Goal: Check status: Check status

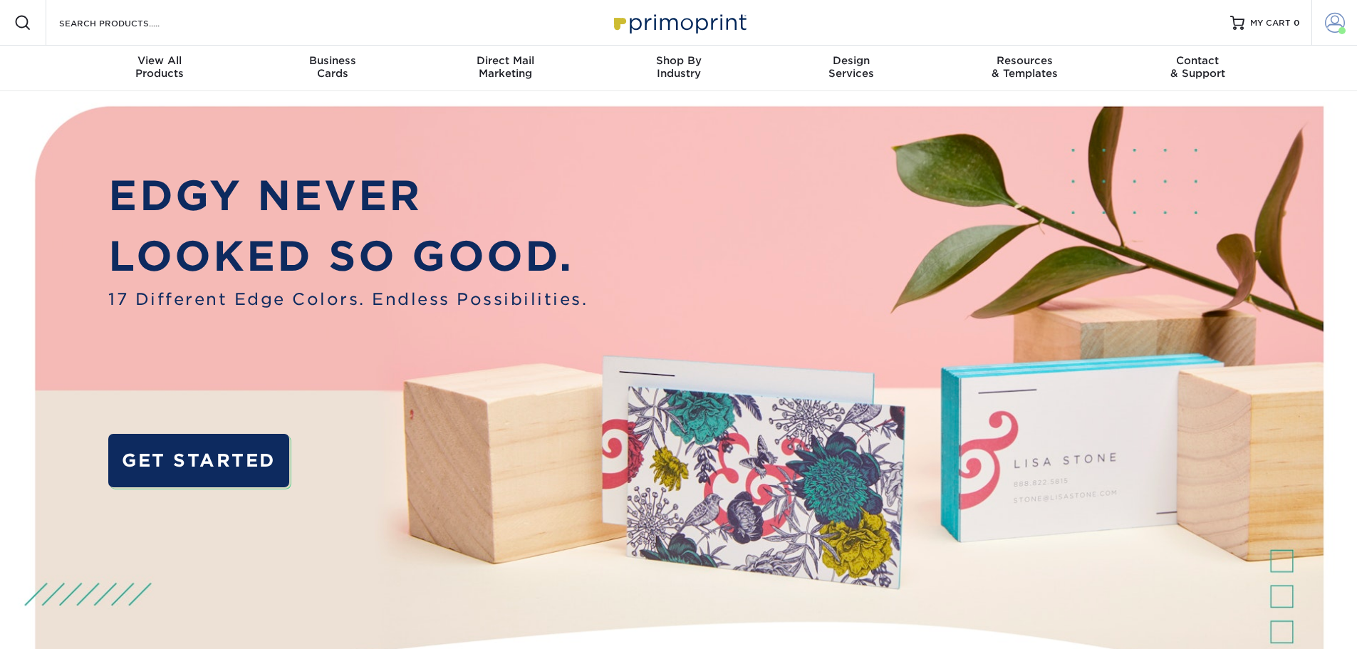
click at [1329, 21] on span at bounding box center [1335, 23] width 20 height 20
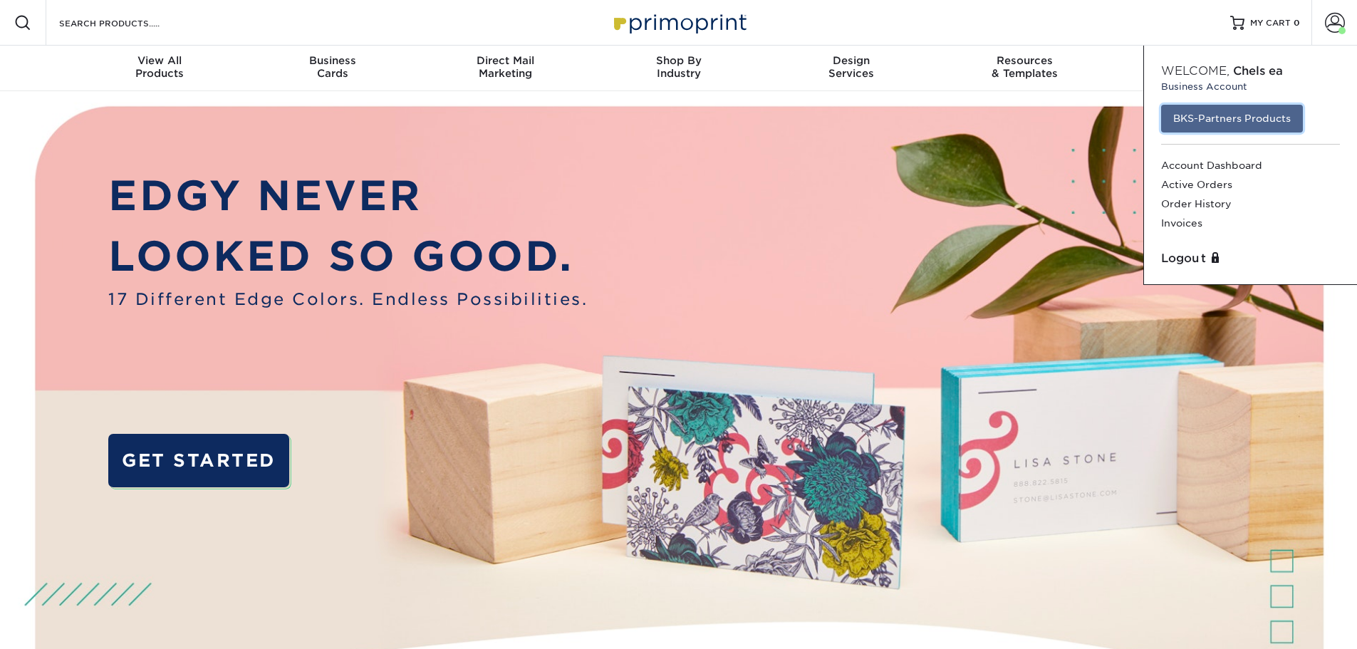
click at [1204, 126] on link "BKS-Partners Products" at bounding box center [1232, 118] width 142 height 27
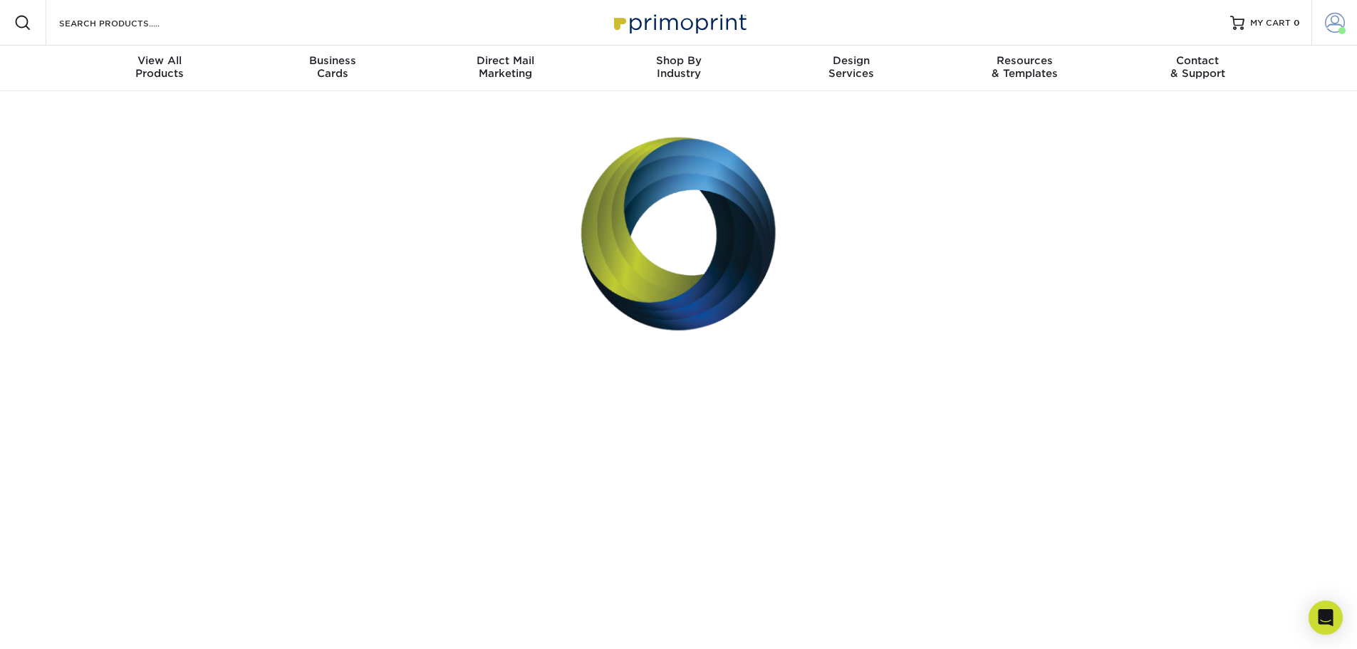
click at [1332, 25] on span at bounding box center [1335, 23] width 20 height 20
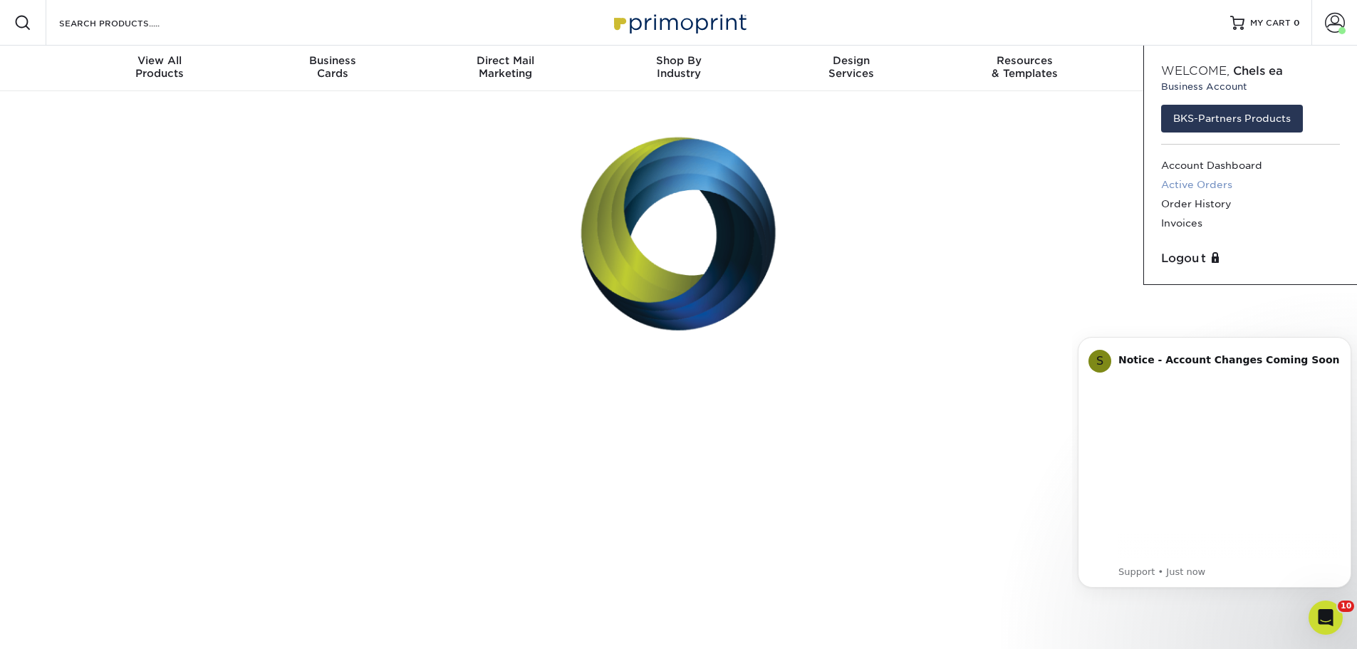
click at [1203, 187] on link "Active Orders" at bounding box center [1250, 184] width 179 height 19
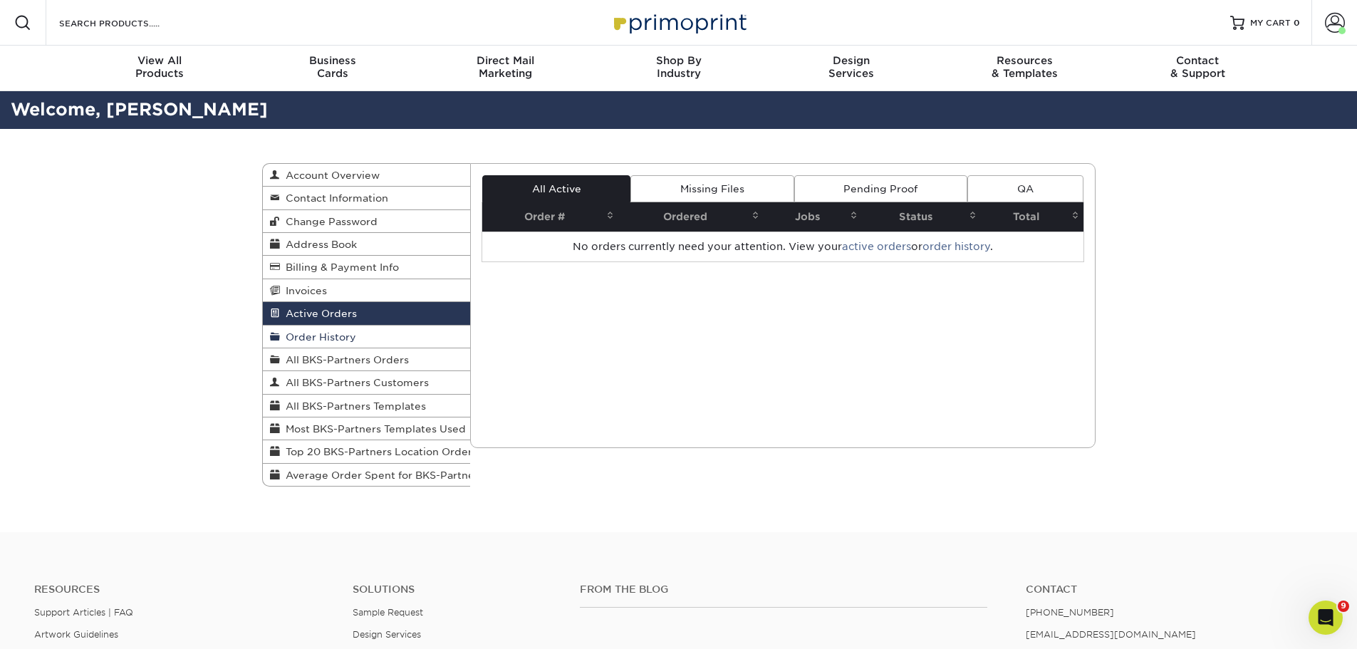
click at [322, 341] on span "Order History" at bounding box center [318, 336] width 76 height 11
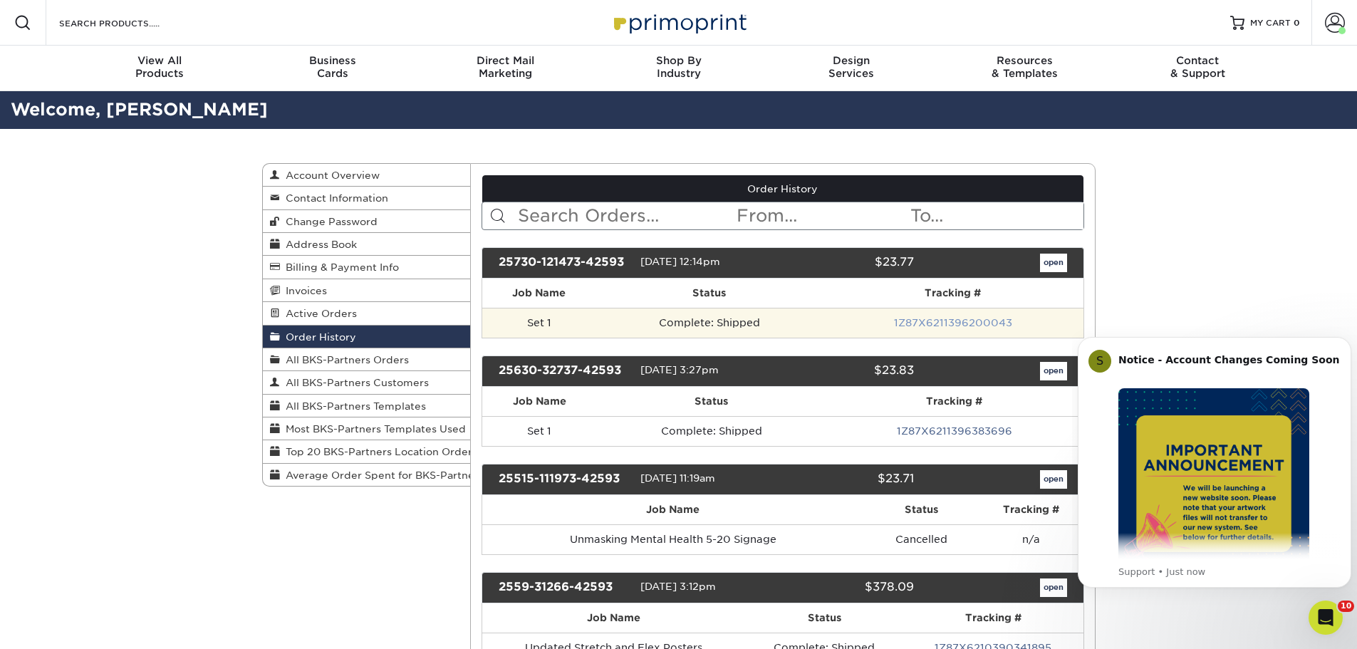
click at [930, 321] on link "1Z87X6211396200043" at bounding box center [953, 322] width 118 height 11
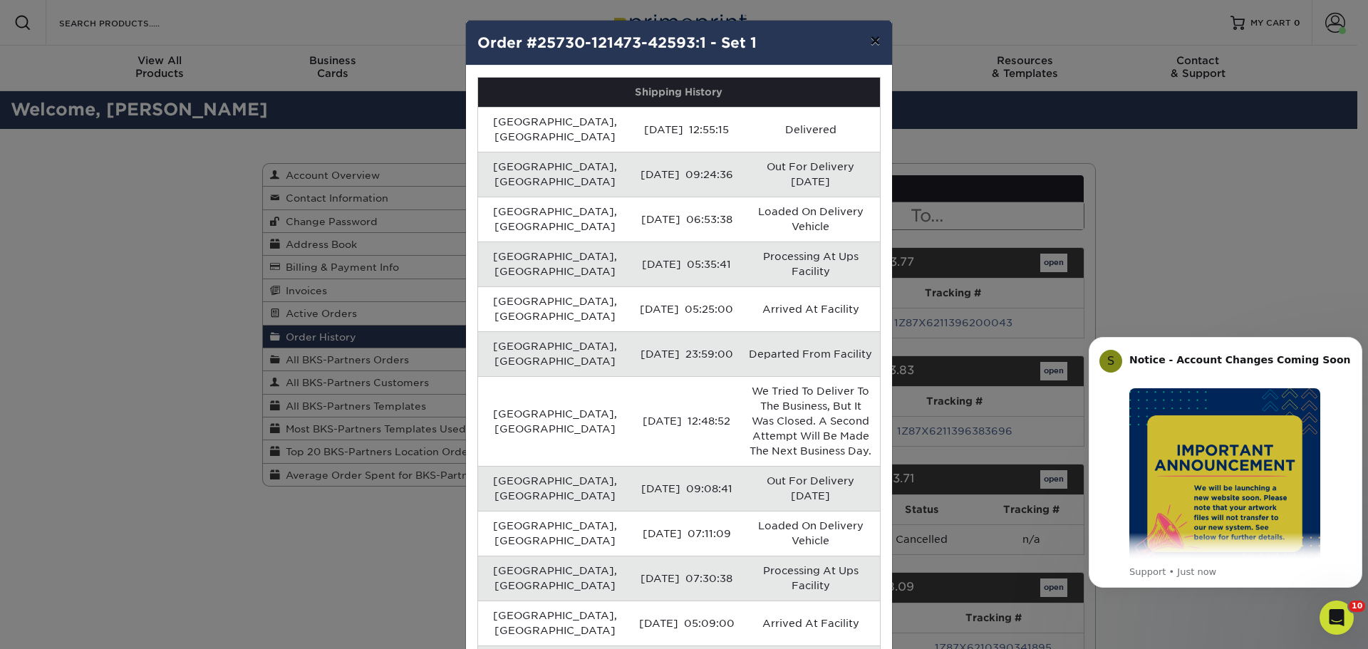
click at [877, 41] on button "×" at bounding box center [875, 41] width 33 height 40
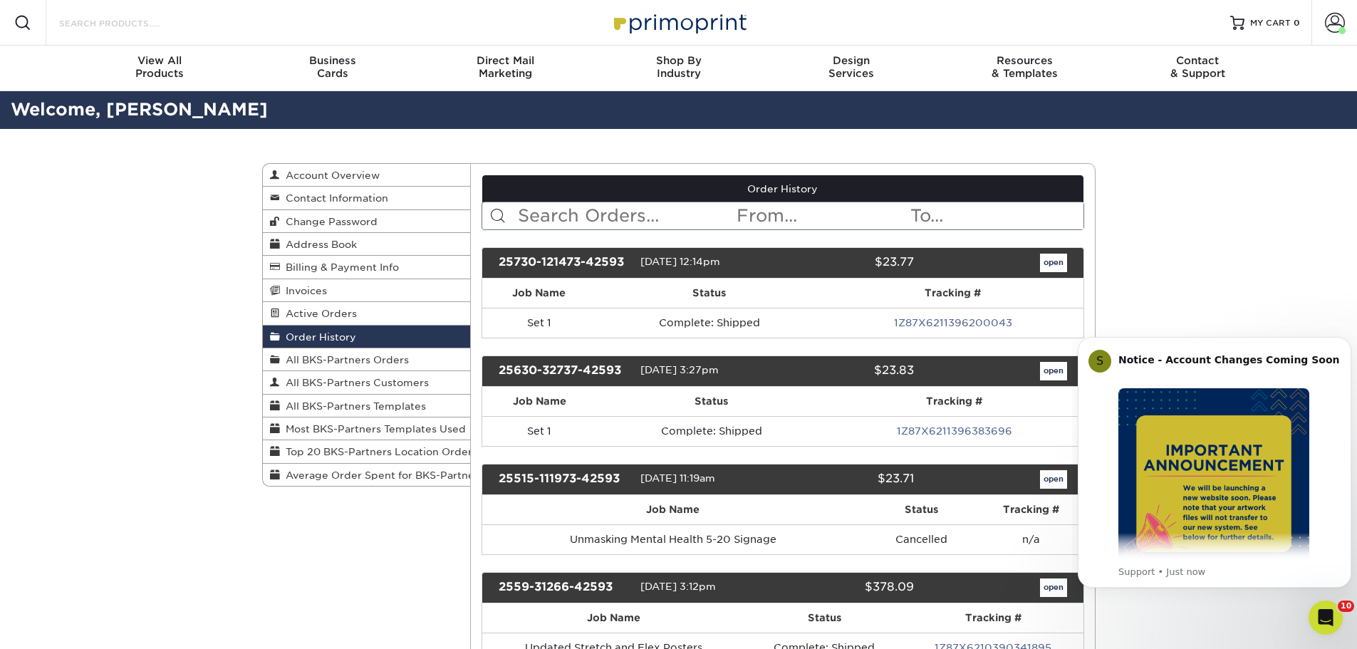
click at [90, 18] on input "Search Products" at bounding box center [127, 22] width 139 height 17
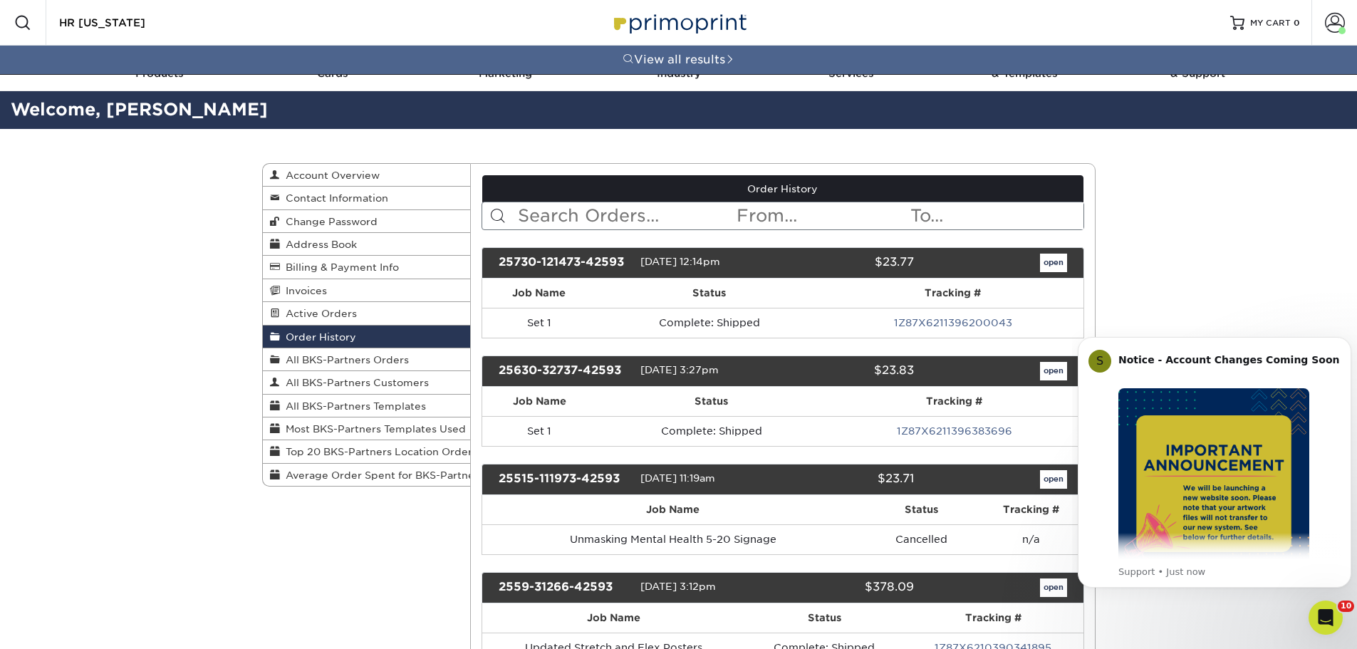
type input "HR Florida"
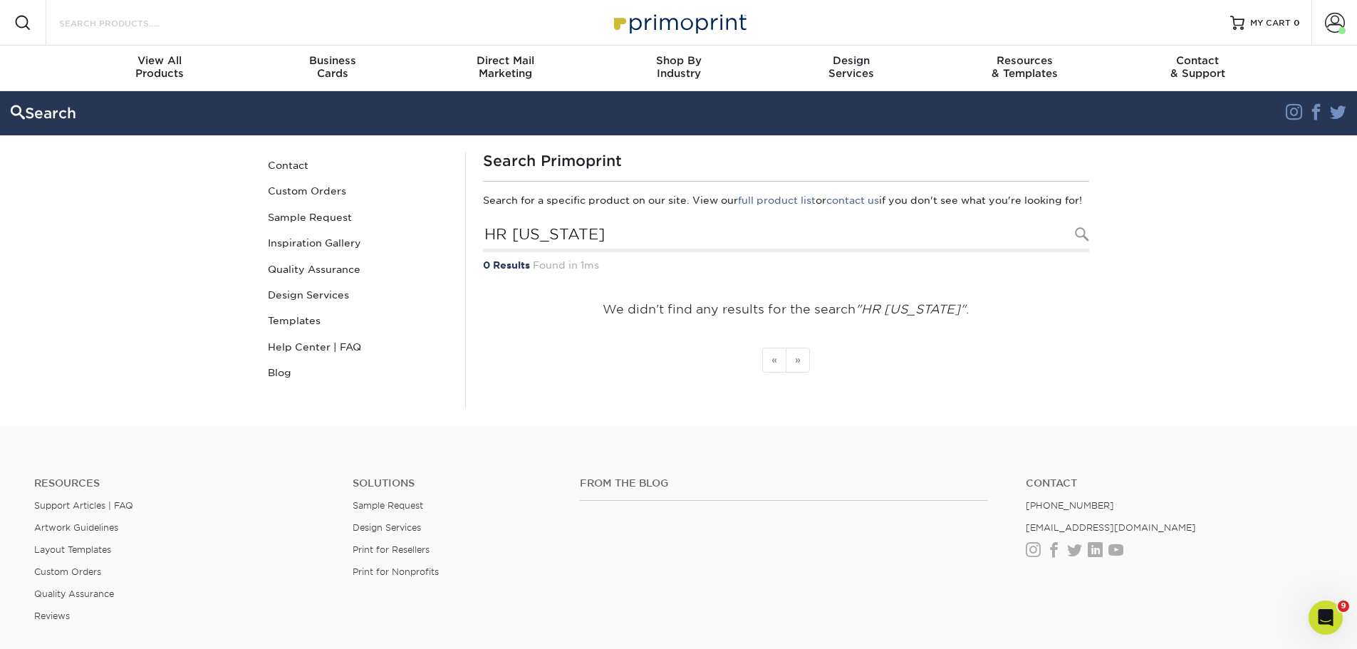
click at [92, 21] on input "Search Products" at bounding box center [127, 22] width 139 height 17
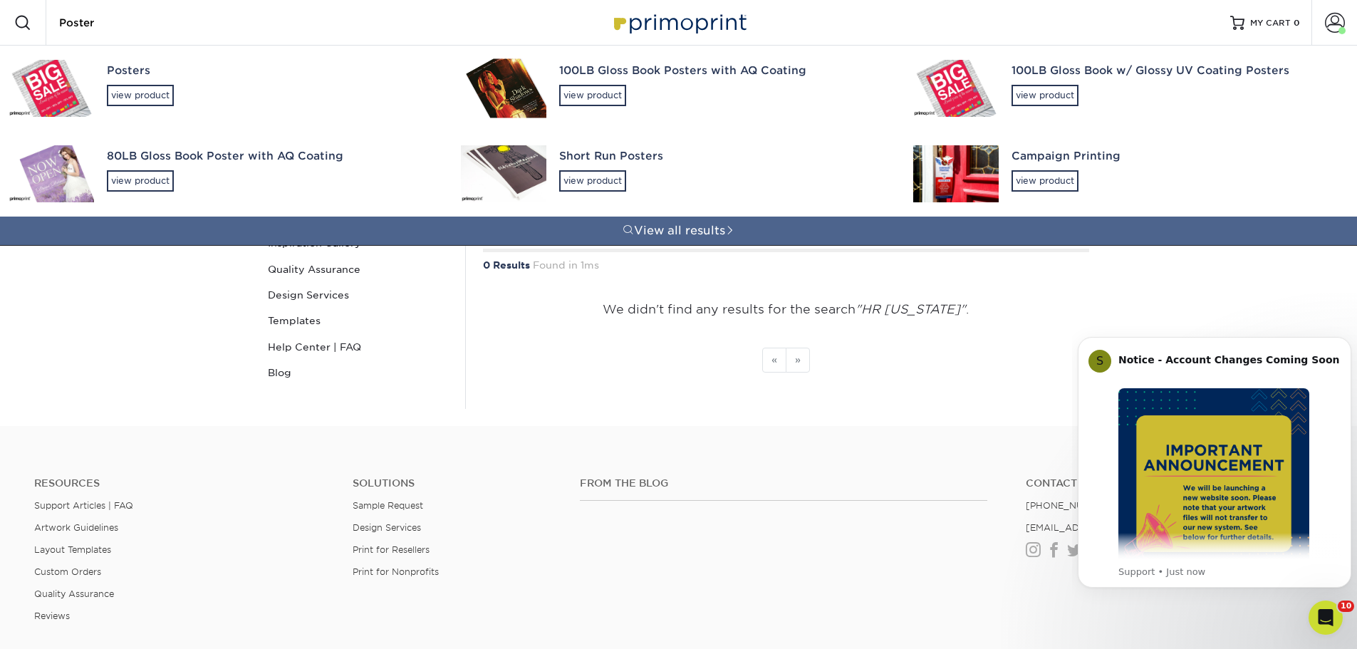
type input "Poster"
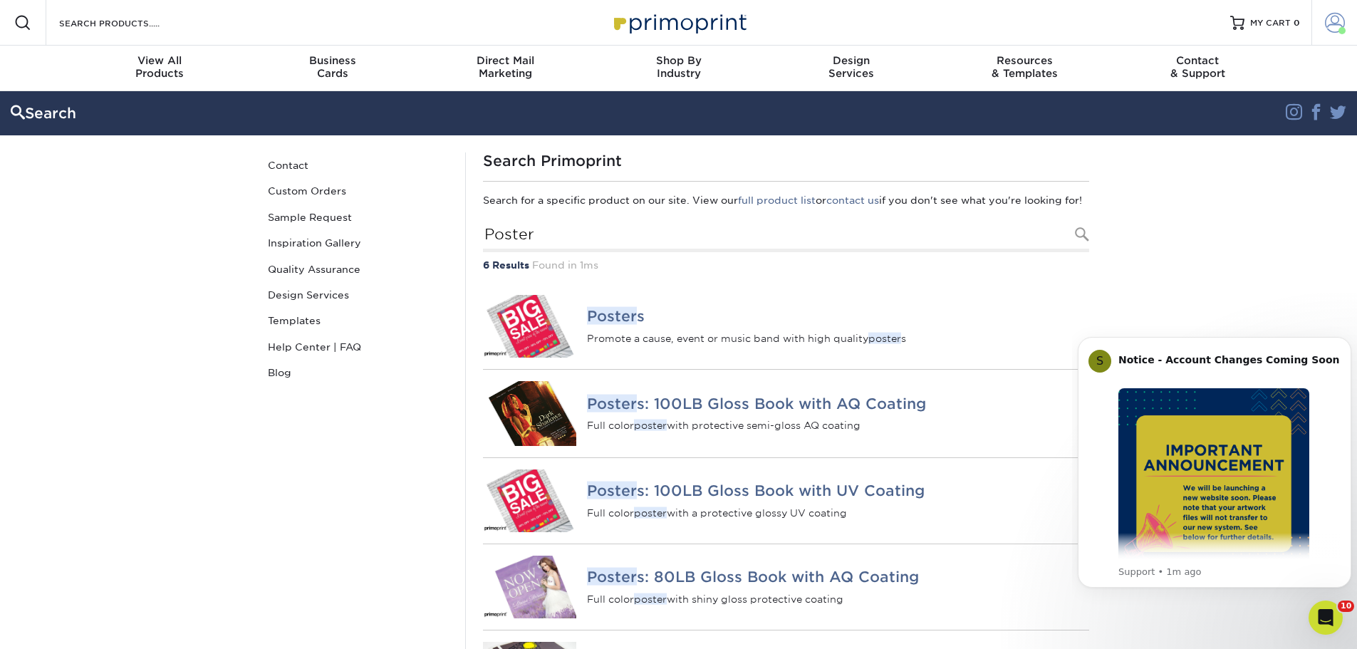
click at [1335, 27] on span at bounding box center [1335, 23] width 20 height 20
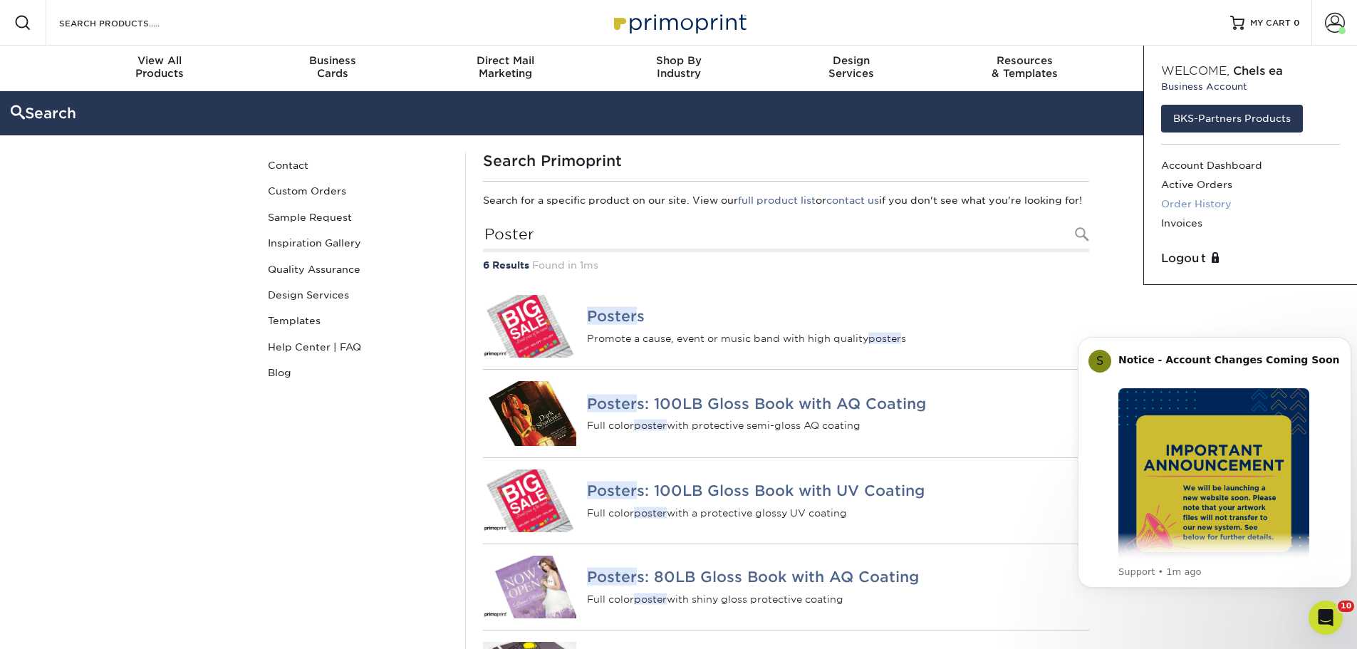
click at [1196, 204] on link "Order History" at bounding box center [1250, 204] width 179 height 19
click at [1176, 200] on link "Order History" at bounding box center [1250, 204] width 179 height 19
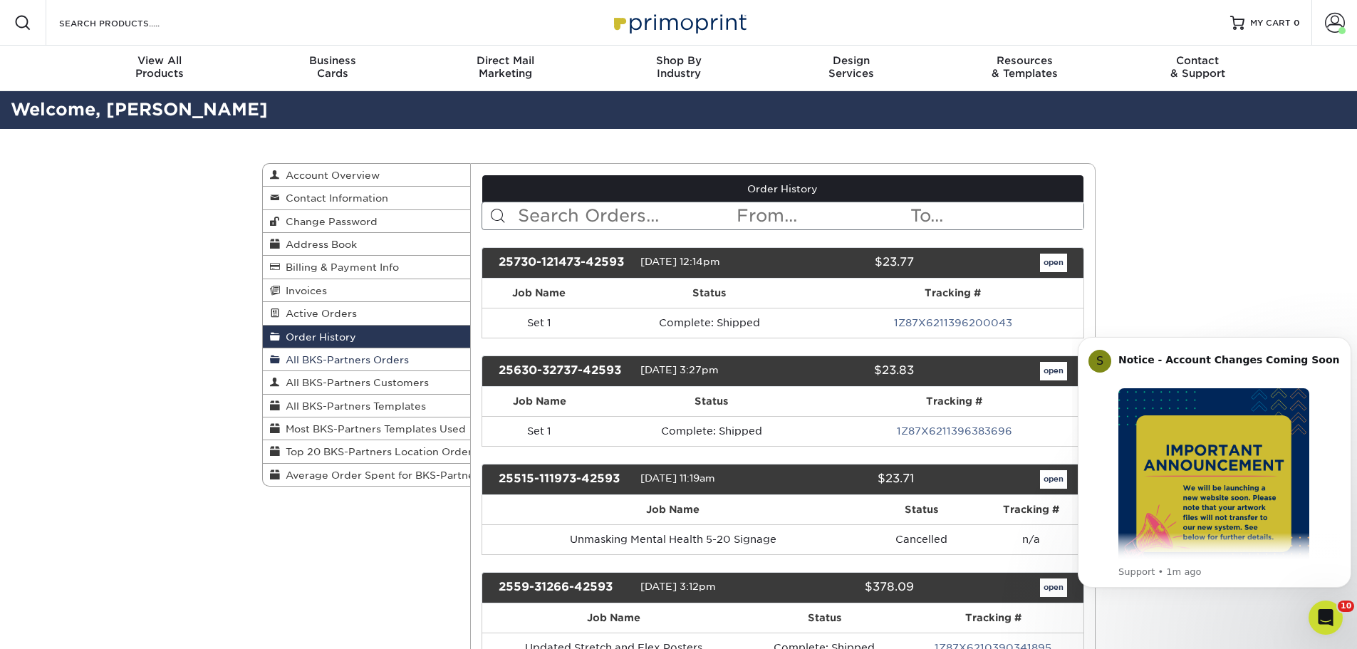
click at [395, 361] on span "All BKS-Partners Orders" at bounding box center [344, 359] width 129 height 11
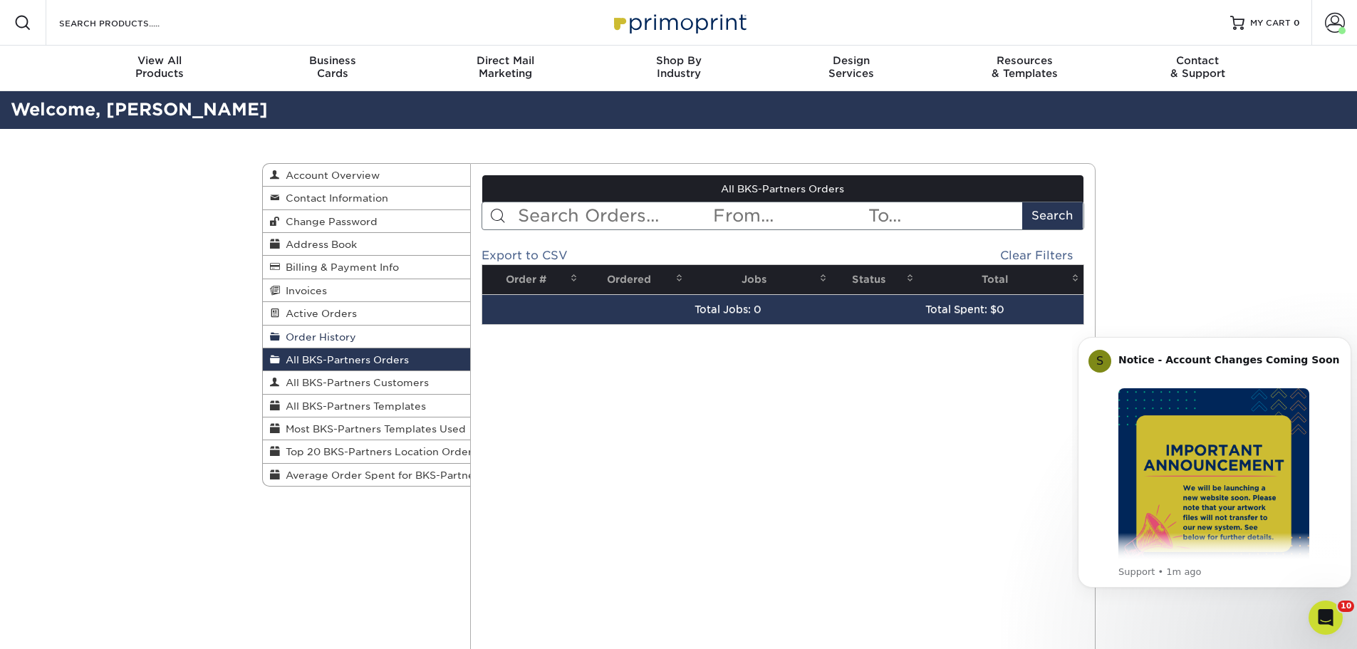
click at [357, 336] on link "Order History" at bounding box center [367, 337] width 208 height 23
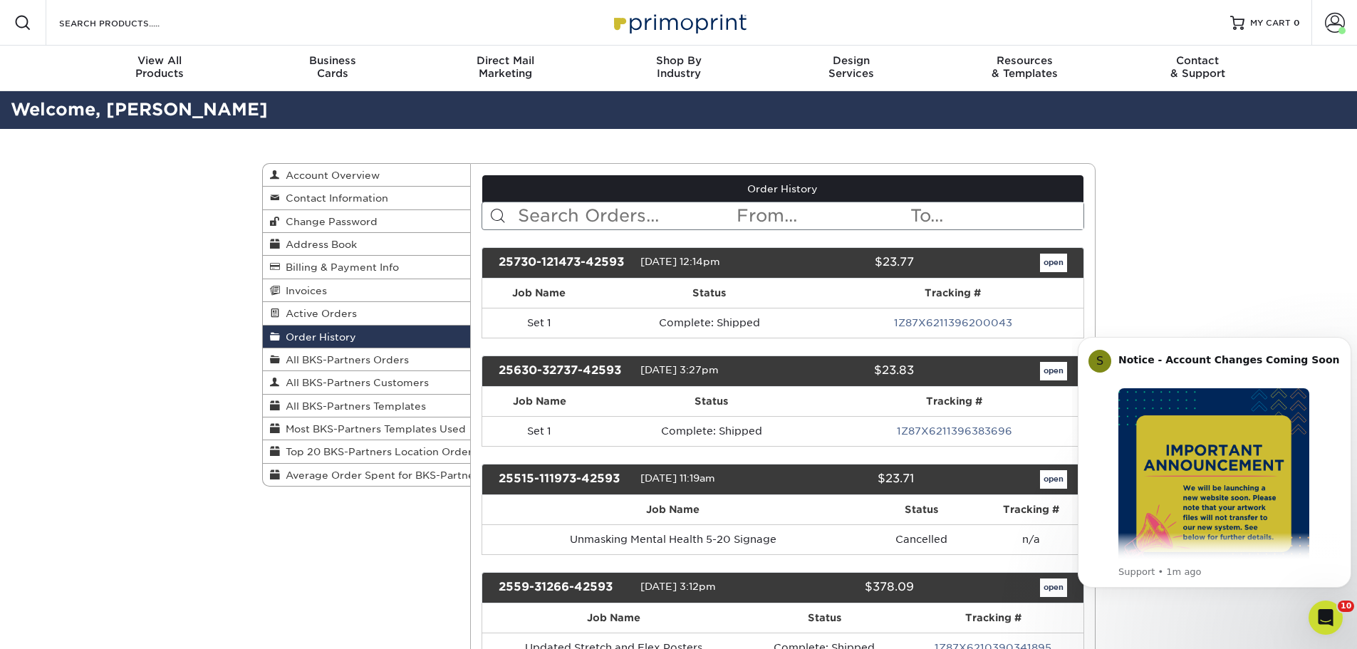
click at [650, 216] on input "text" at bounding box center [626, 215] width 219 height 27
type input "Poster"
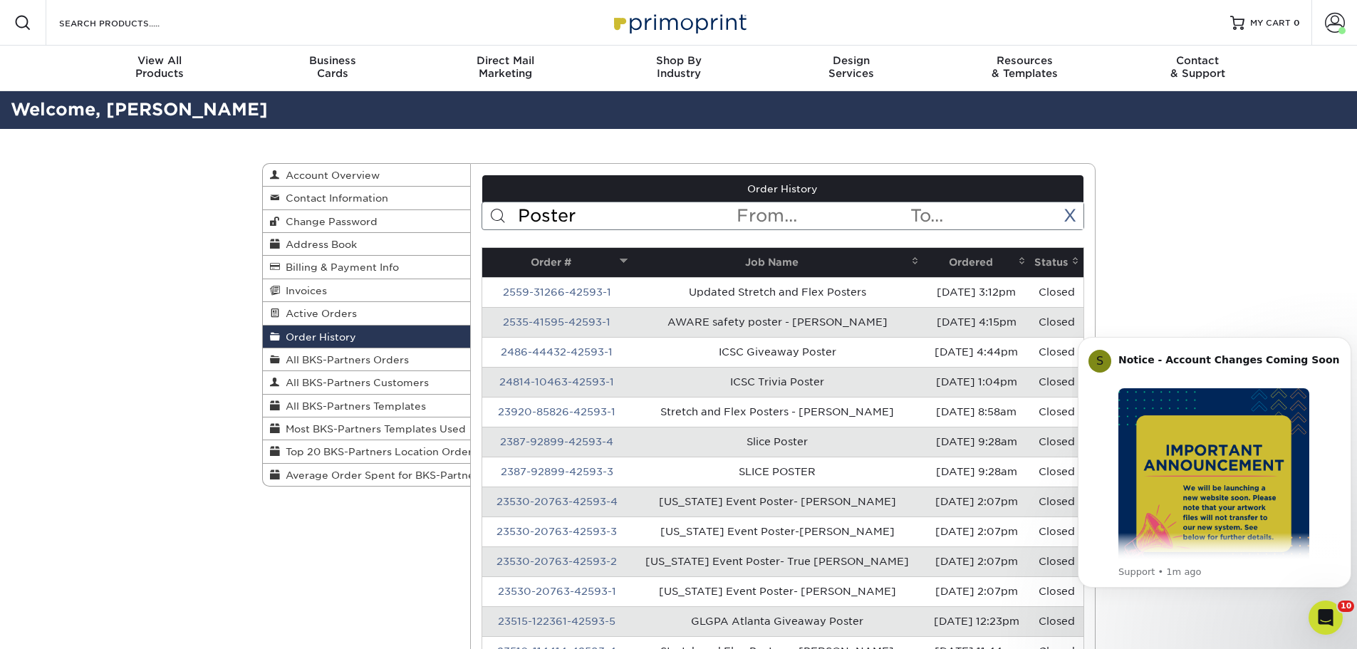
click at [613, 206] on input "Poster" at bounding box center [626, 215] width 219 height 27
drag, startPoint x: 603, startPoint y: 211, endPoint x: 528, endPoint y: 217, distance: 75.7
click at [528, 217] on input "Poster" at bounding box center [626, 215] width 219 height 27
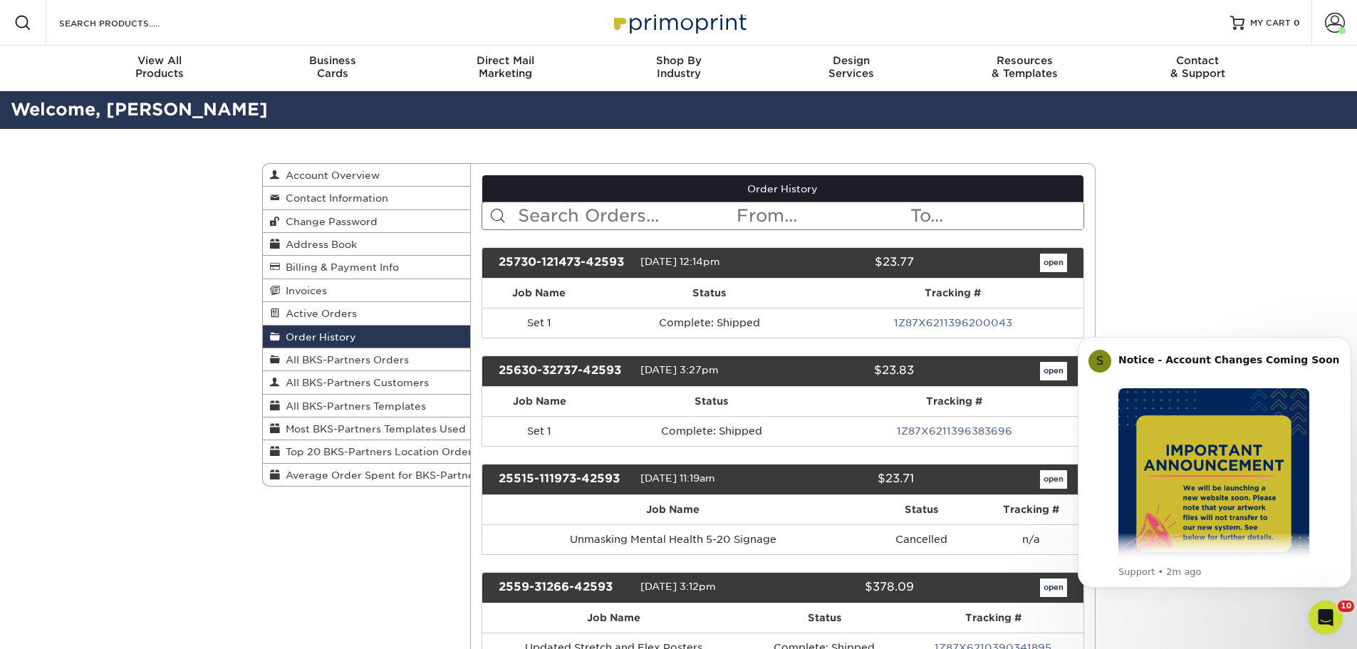
click at [621, 215] on input "text" at bounding box center [626, 215] width 219 height 27
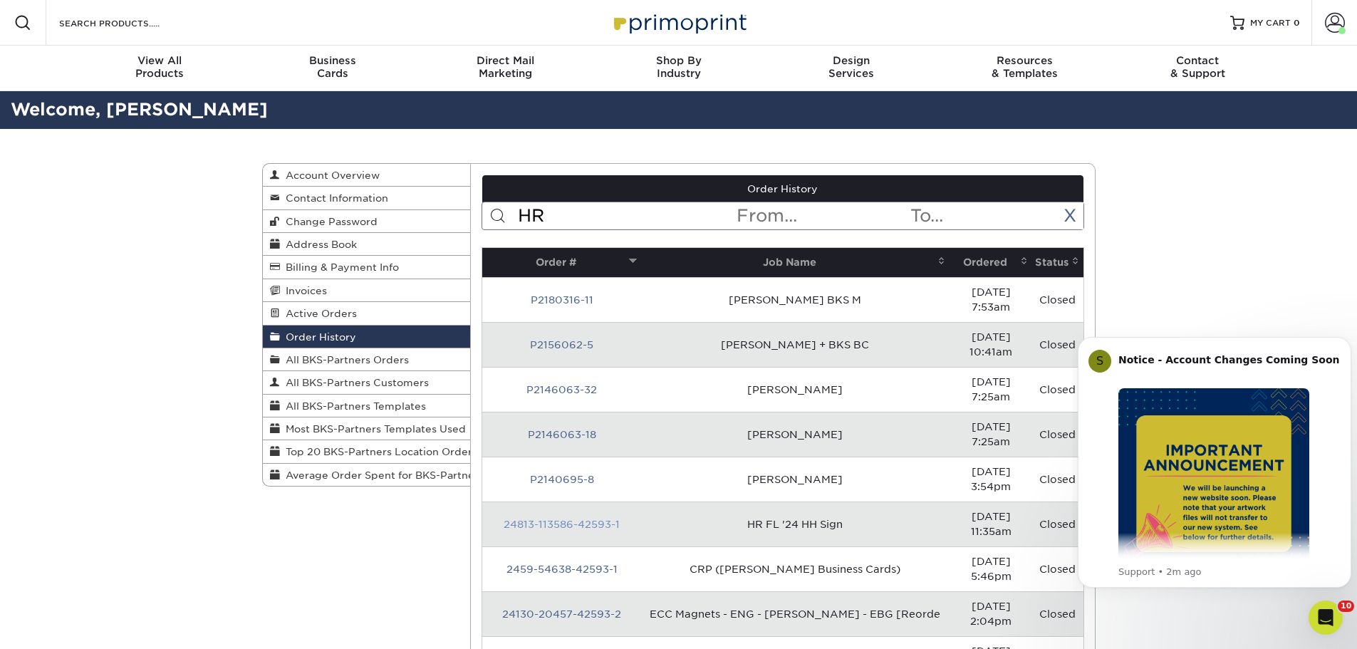
type input "HR"
click at [569, 519] on link "24813-113586-42593-1" at bounding box center [562, 524] width 116 height 11
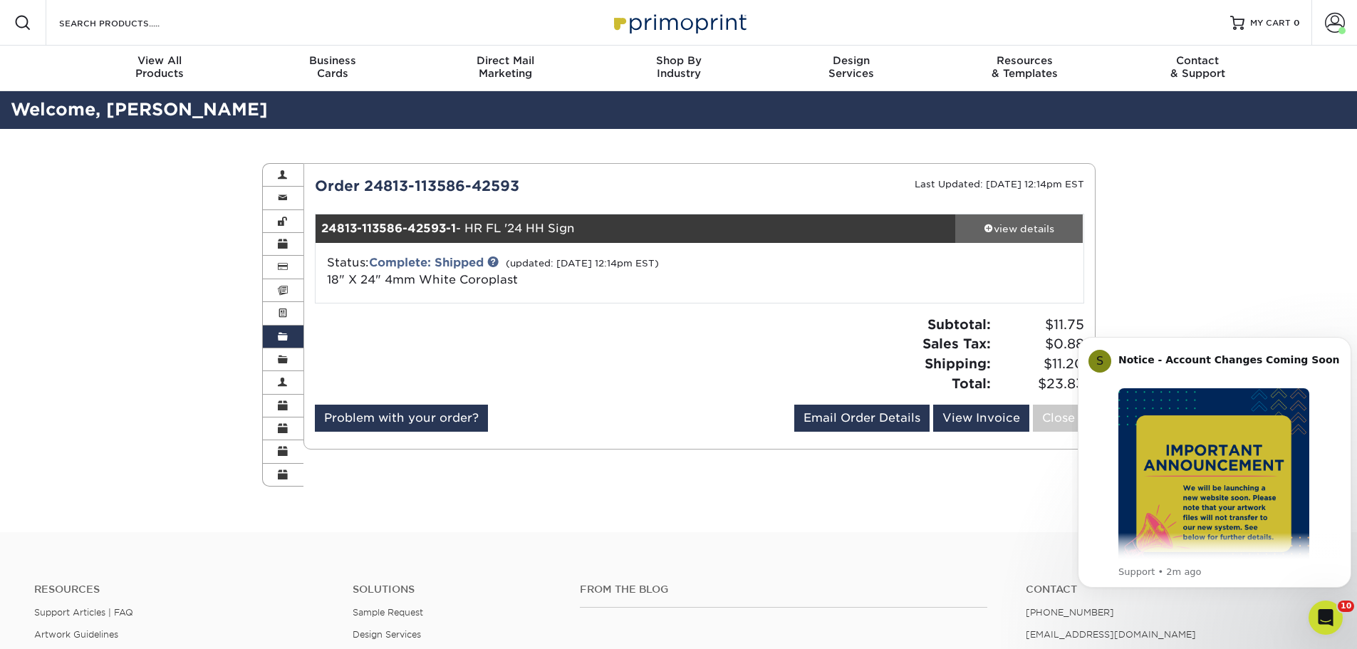
click at [1007, 229] on div "view details" at bounding box center [1019, 229] width 128 height 14
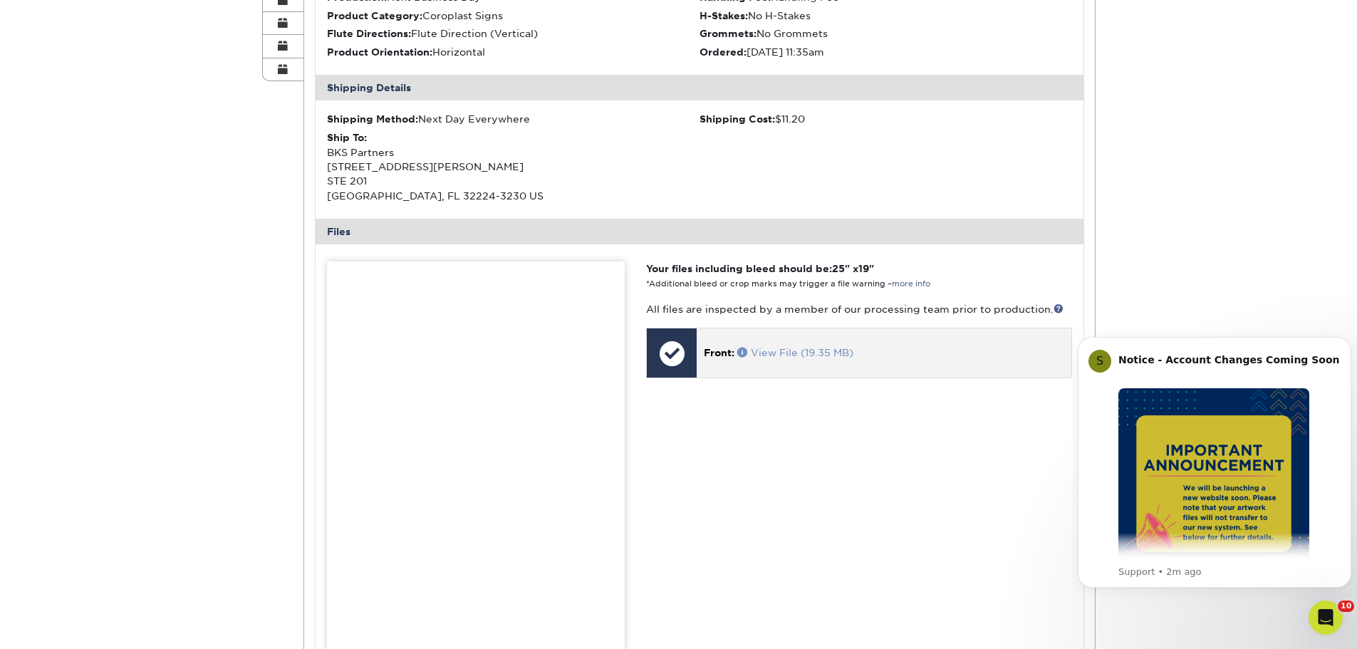
scroll to position [427, 0]
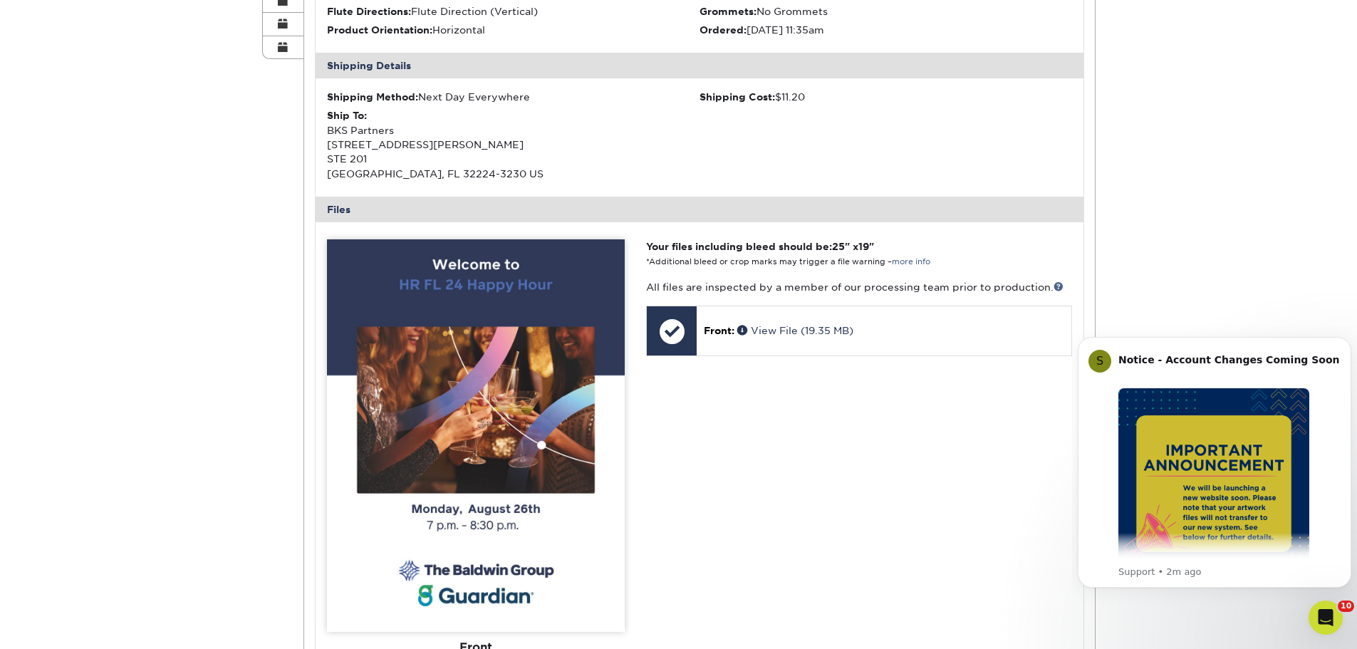
click at [519, 331] on img at bounding box center [476, 435] width 298 height 393
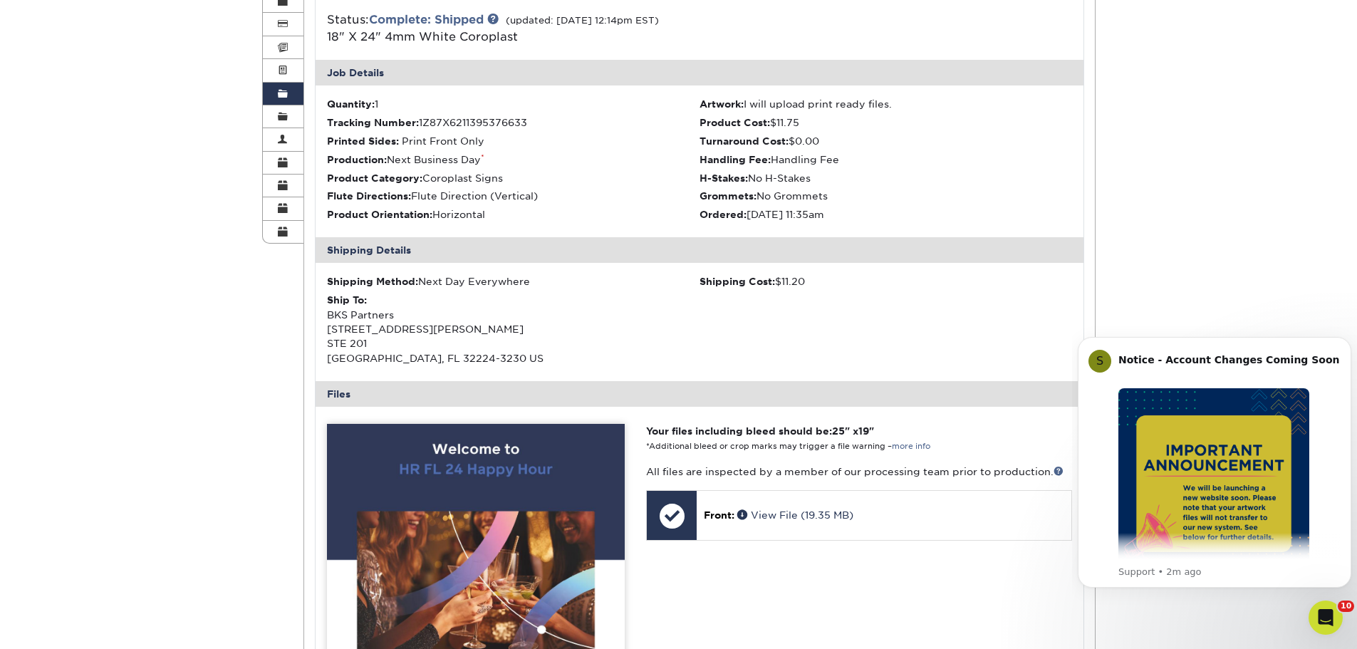
scroll to position [214, 0]
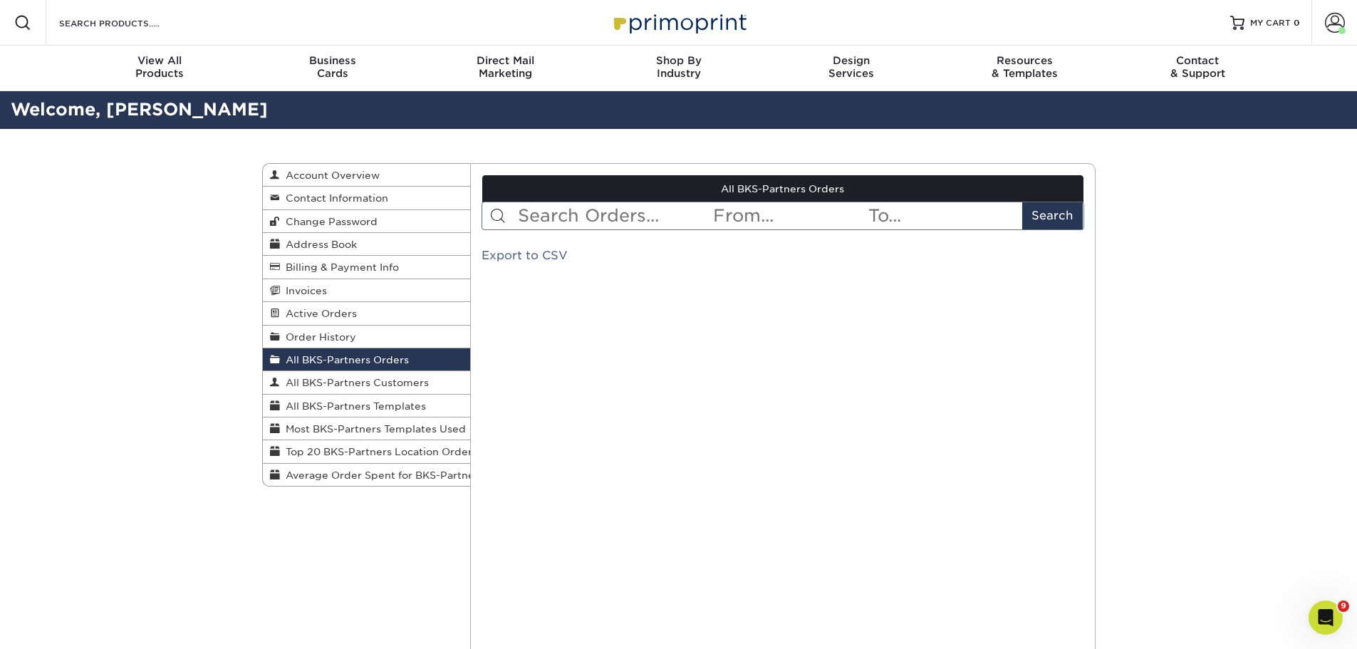
click at [551, 221] on input "text" at bounding box center [614, 215] width 195 height 27
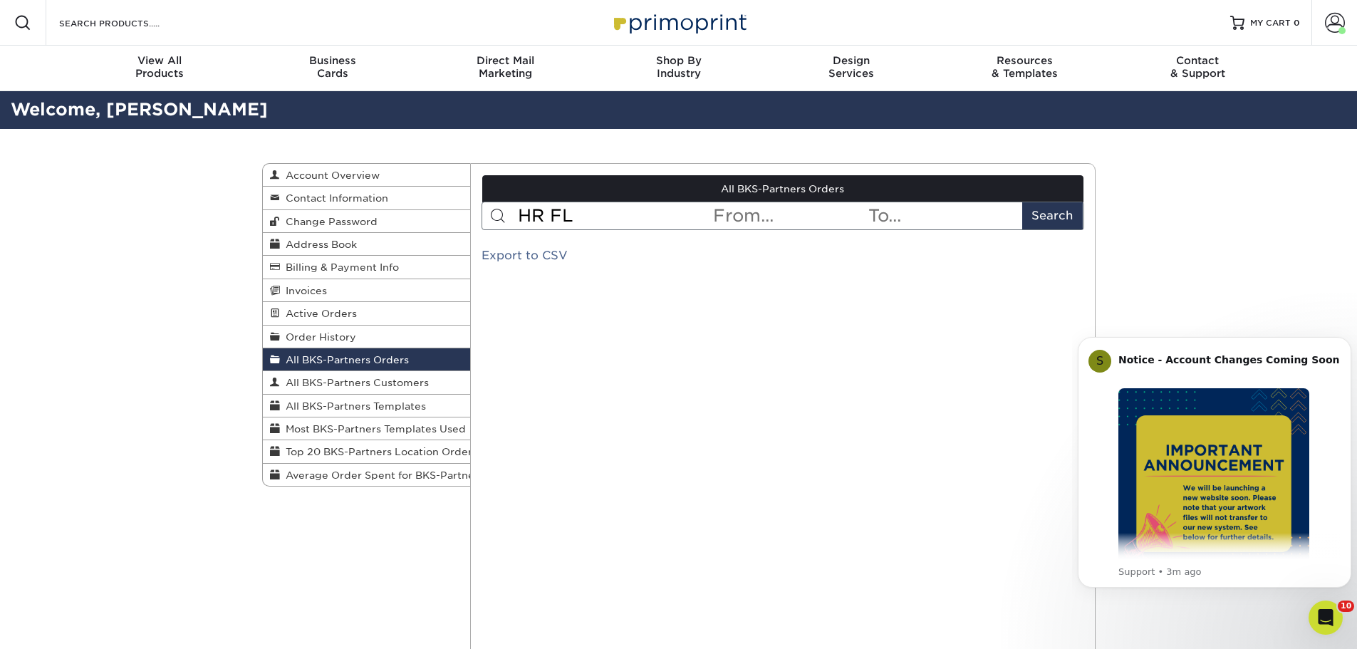
type input "HR FL"
click at [1022, 202] on button "Search" at bounding box center [1052, 215] width 61 height 27
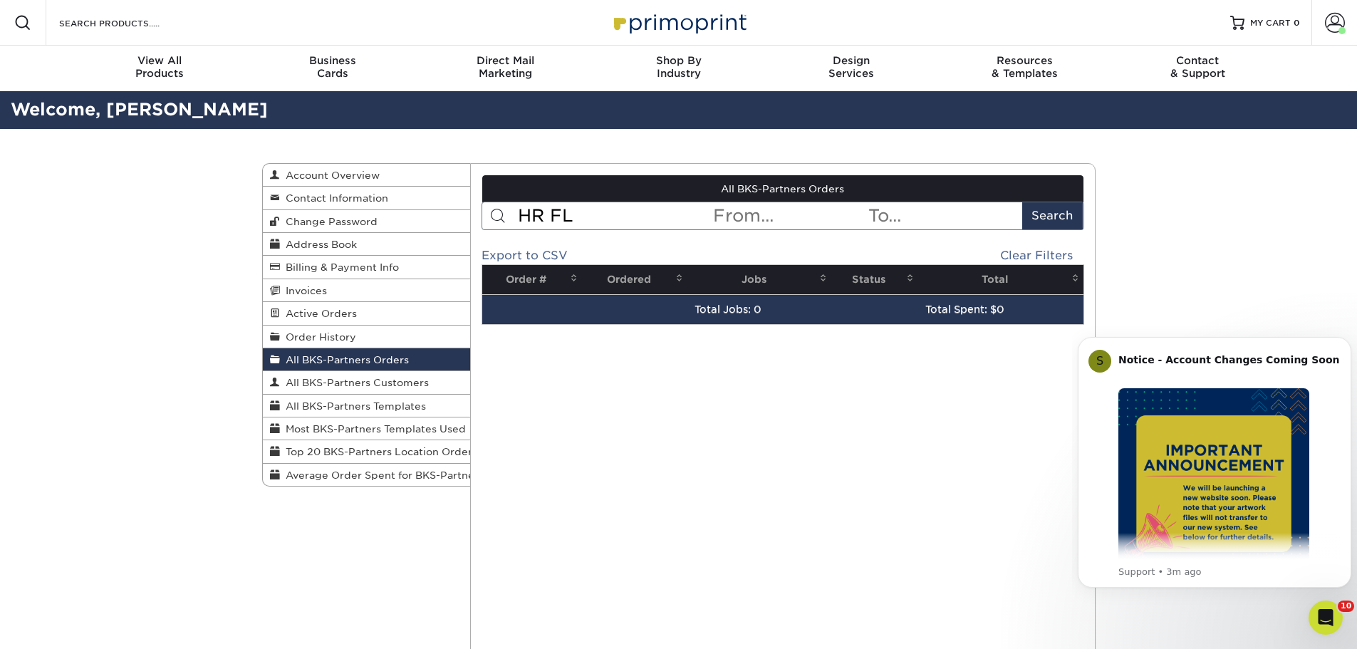
click at [566, 214] on input "HR FL" at bounding box center [614, 215] width 195 height 27
click at [584, 217] on input "HR FL" at bounding box center [614, 215] width 195 height 27
click at [331, 336] on span "Order History" at bounding box center [318, 336] width 76 height 11
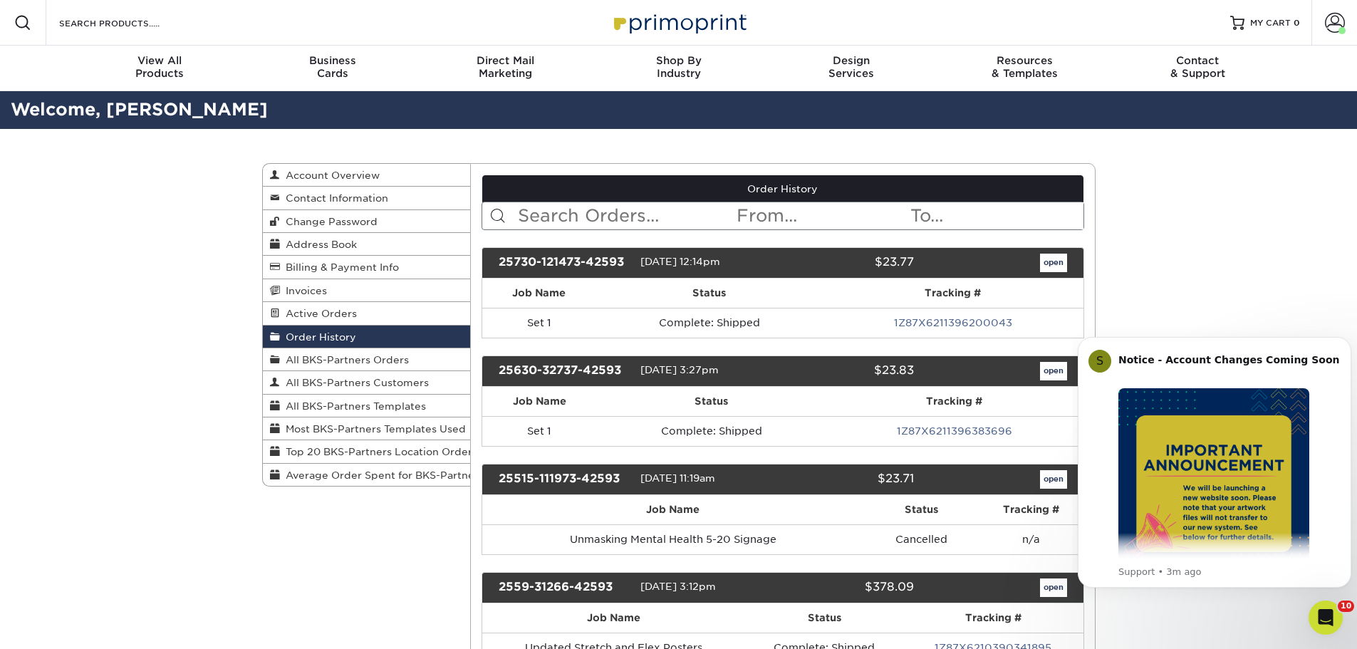
click at [540, 215] on input "text" at bounding box center [626, 215] width 219 height 27
type input "HR"
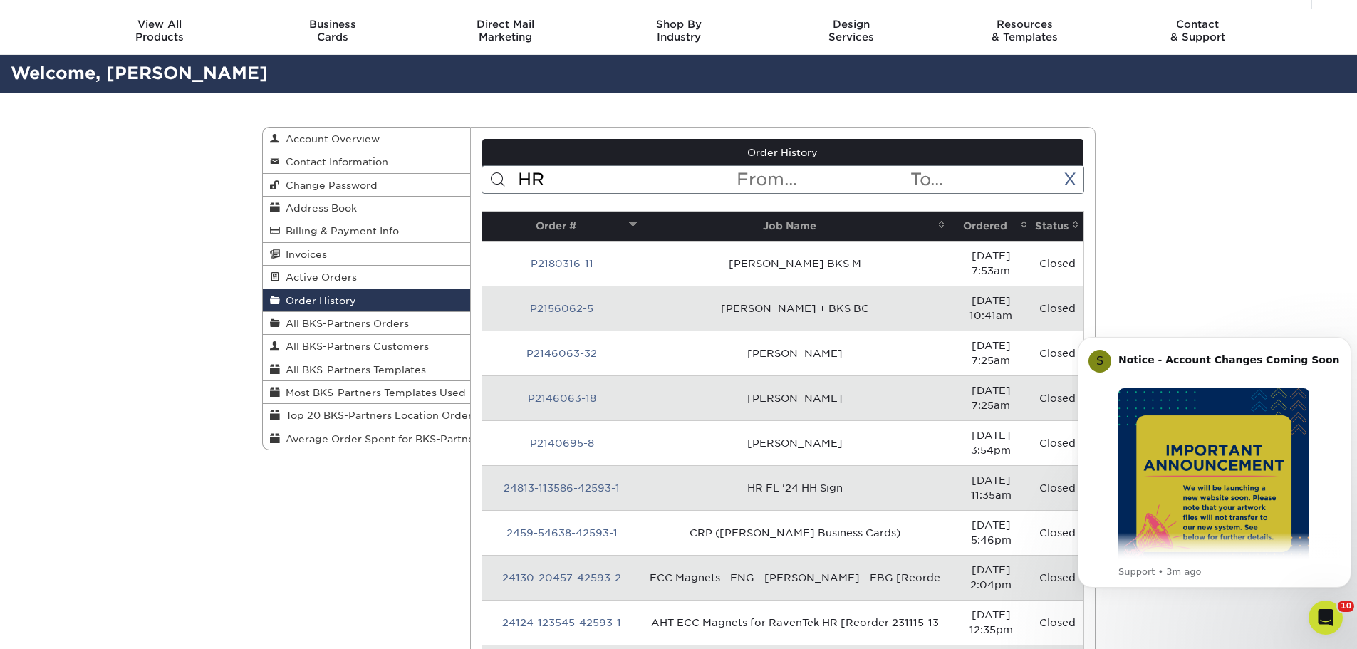
scroll to position [71, 0]
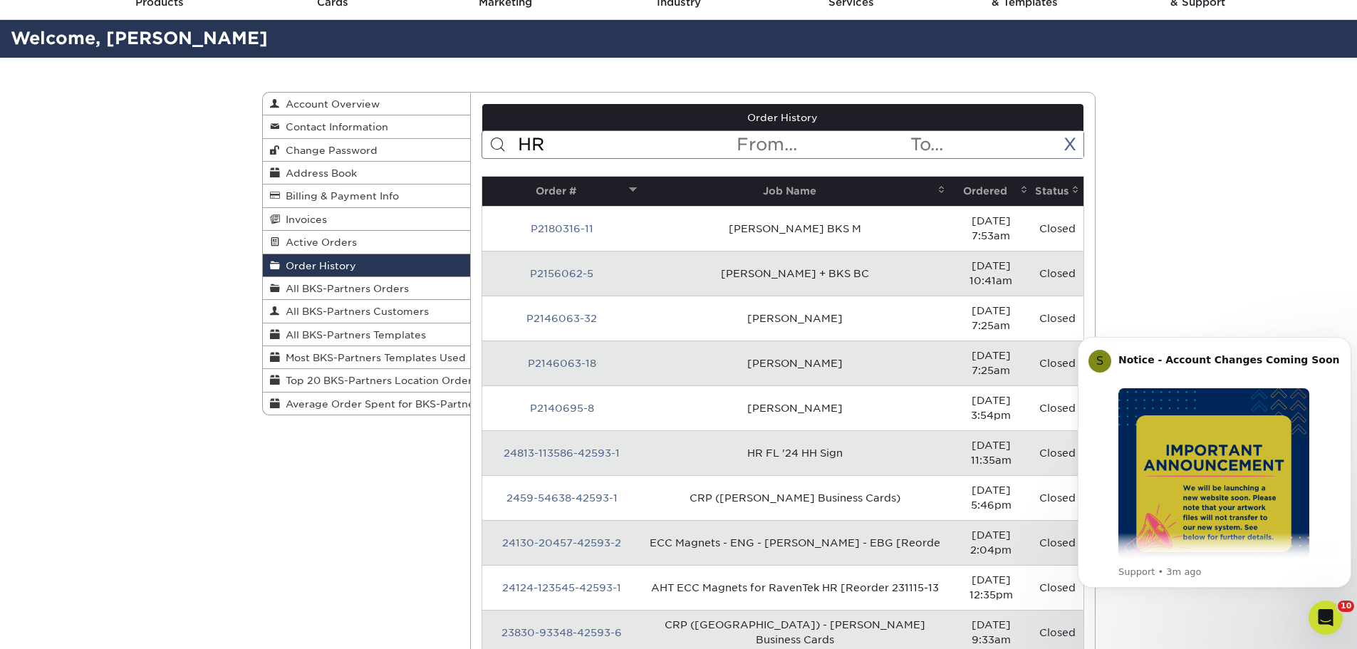
drag, startPoint x: 584, startPoint y: 146, endPoint x: 513, endPoint y: 138, distance: 71.8
click at [513, 138] on form "HR < Prev Next > Aug 2025 Sun Mon Tue Wed Thu Fri Sat 1 2 3 4 5 6 7 8 9 10 11 1…" at bounding box center [783, 144] width 603 height 28
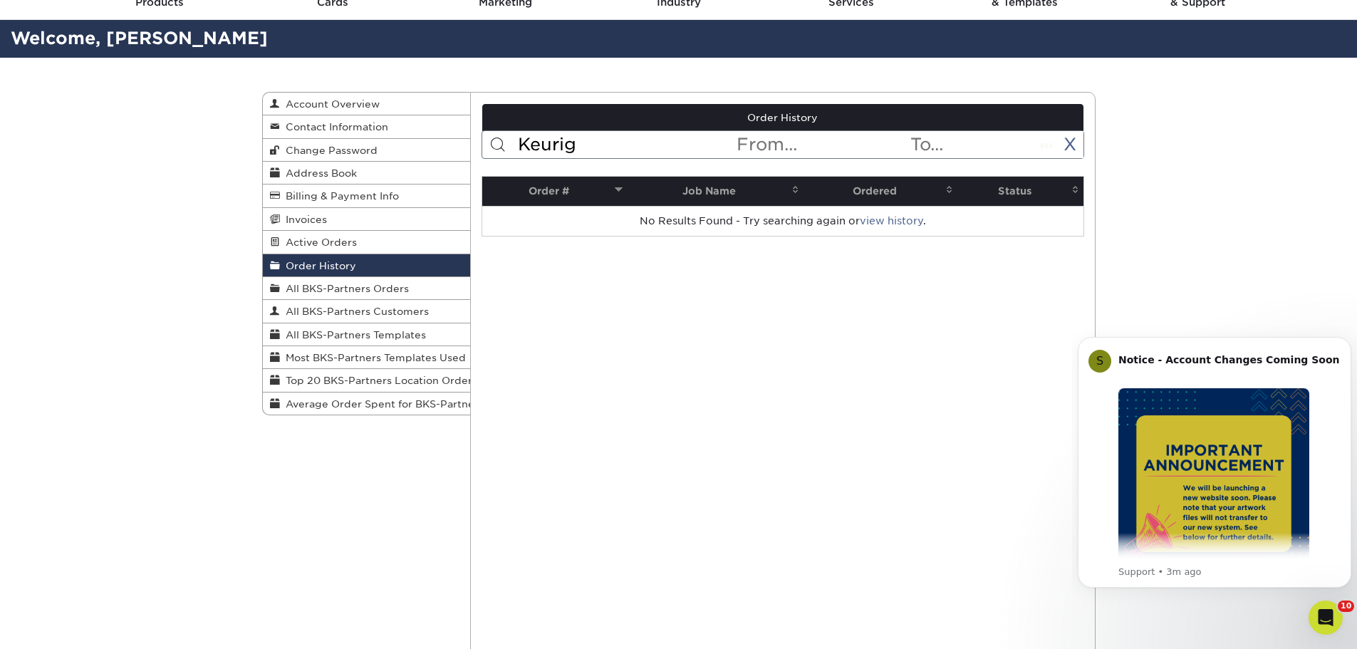
type input "Keurig"
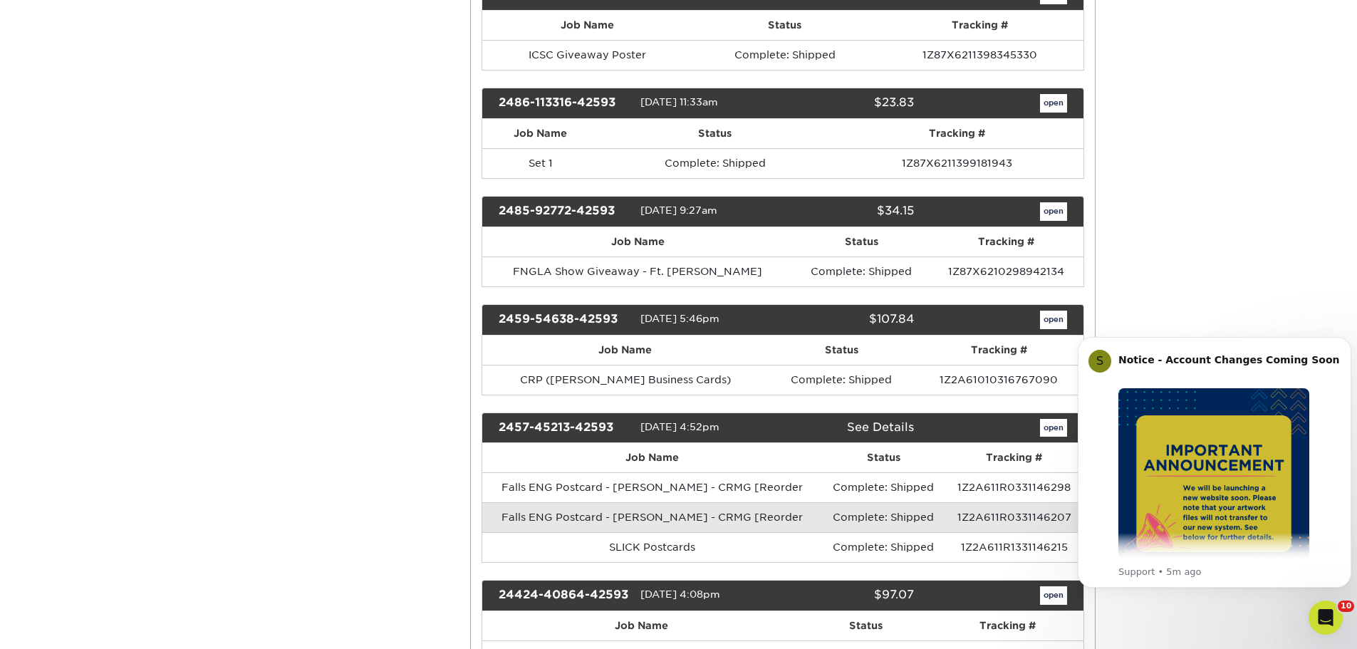
scroll to position [2066, 0]
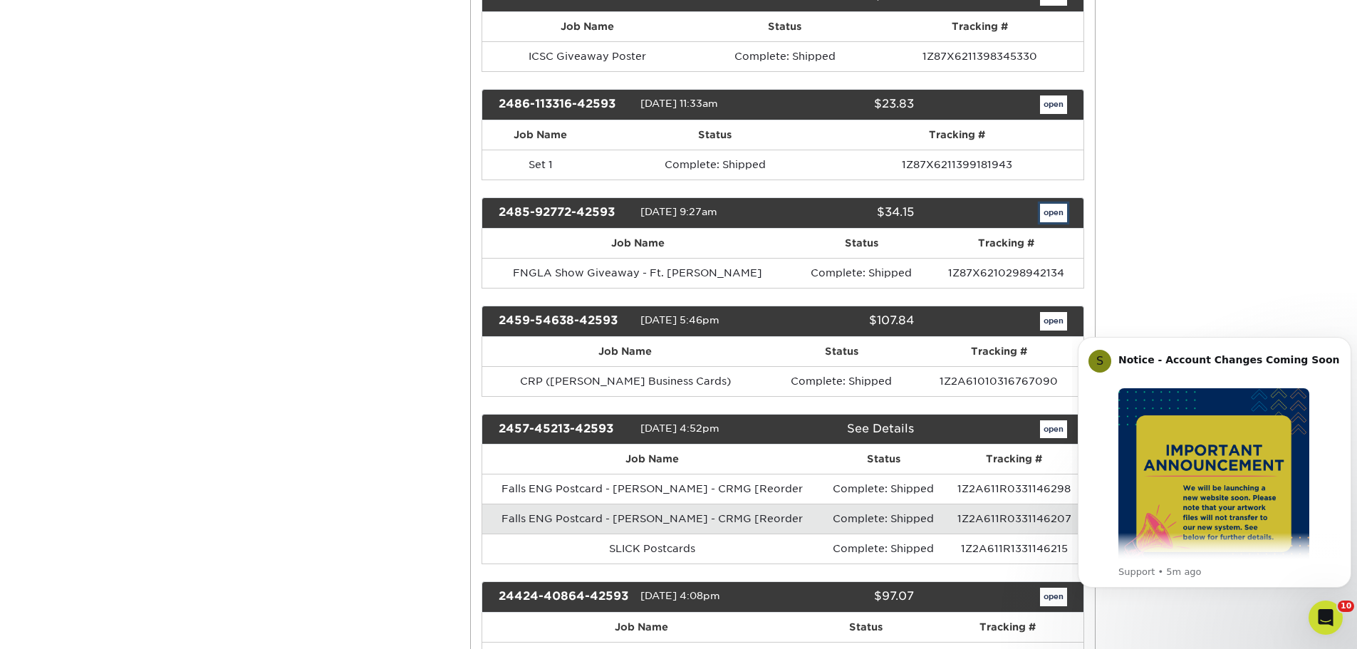
click at [1058, 207] on link "open" at bounding box center [1053, 213] width 27 height 19
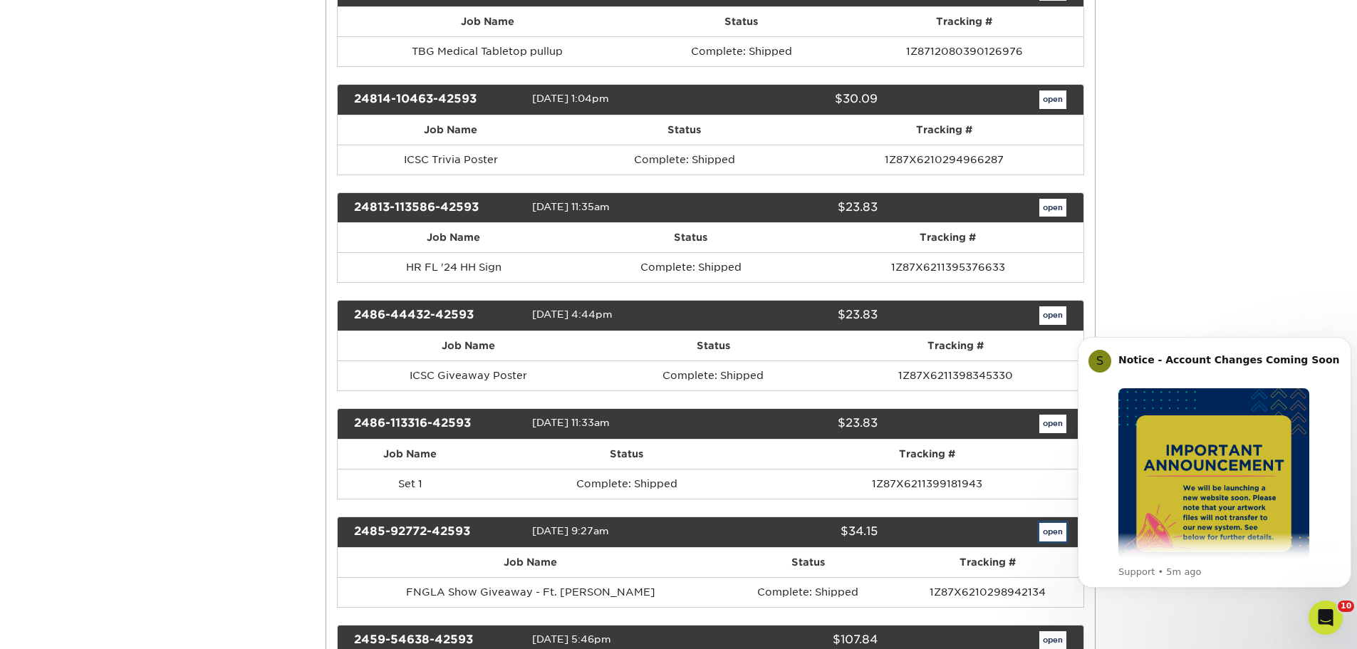
scroll to position [0, 0]
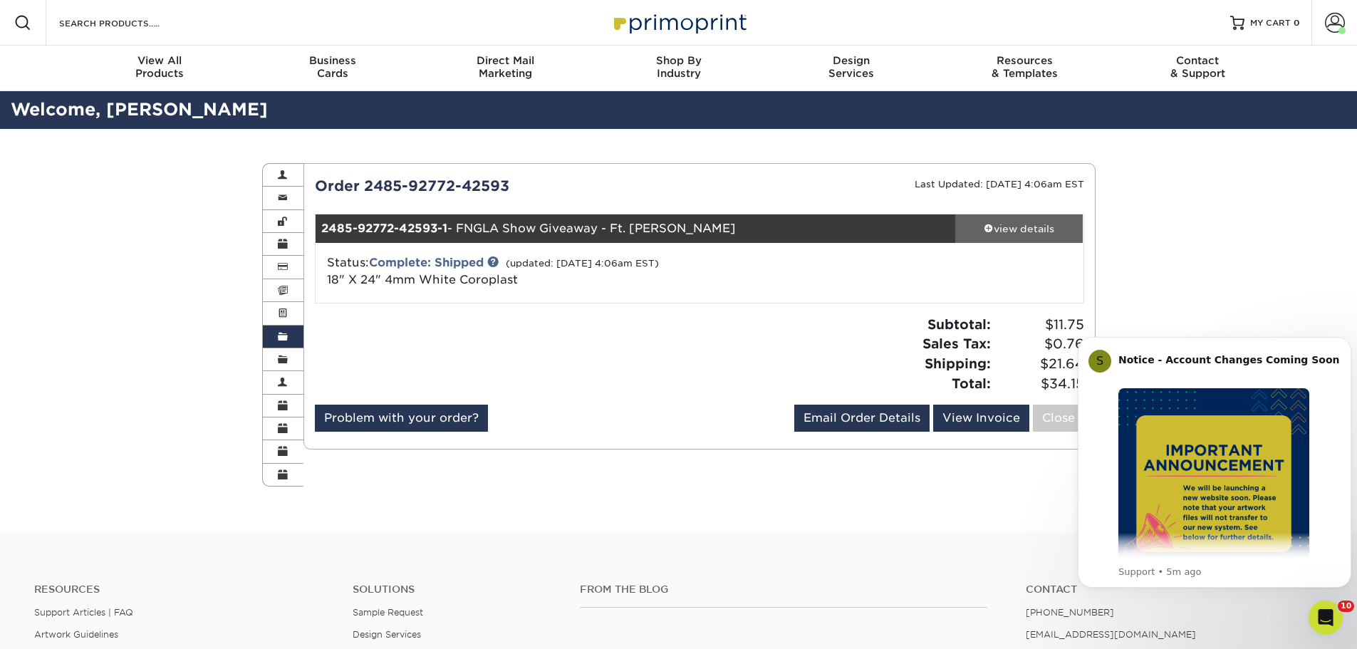
click at [1017, 225] on div "view details" at bounding box center [1019, 229] width 128 height 14
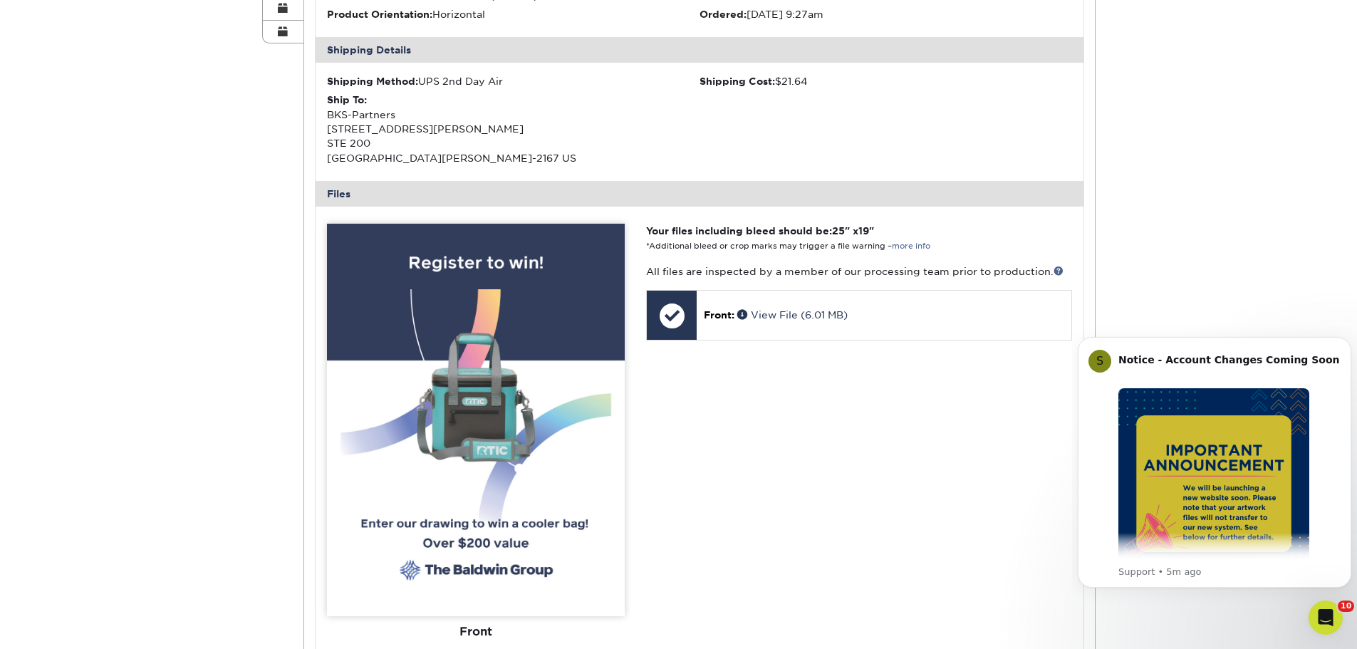
scroll to position [285, 0]
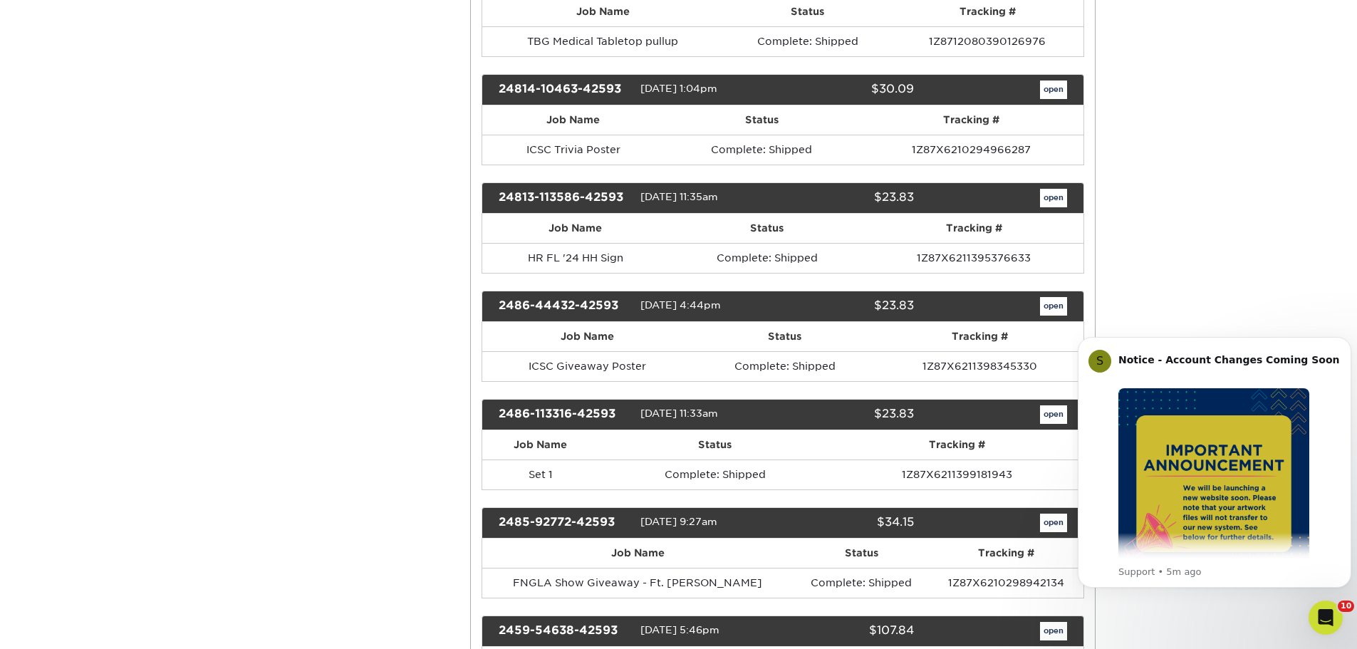
scroll to position [1781, 0]
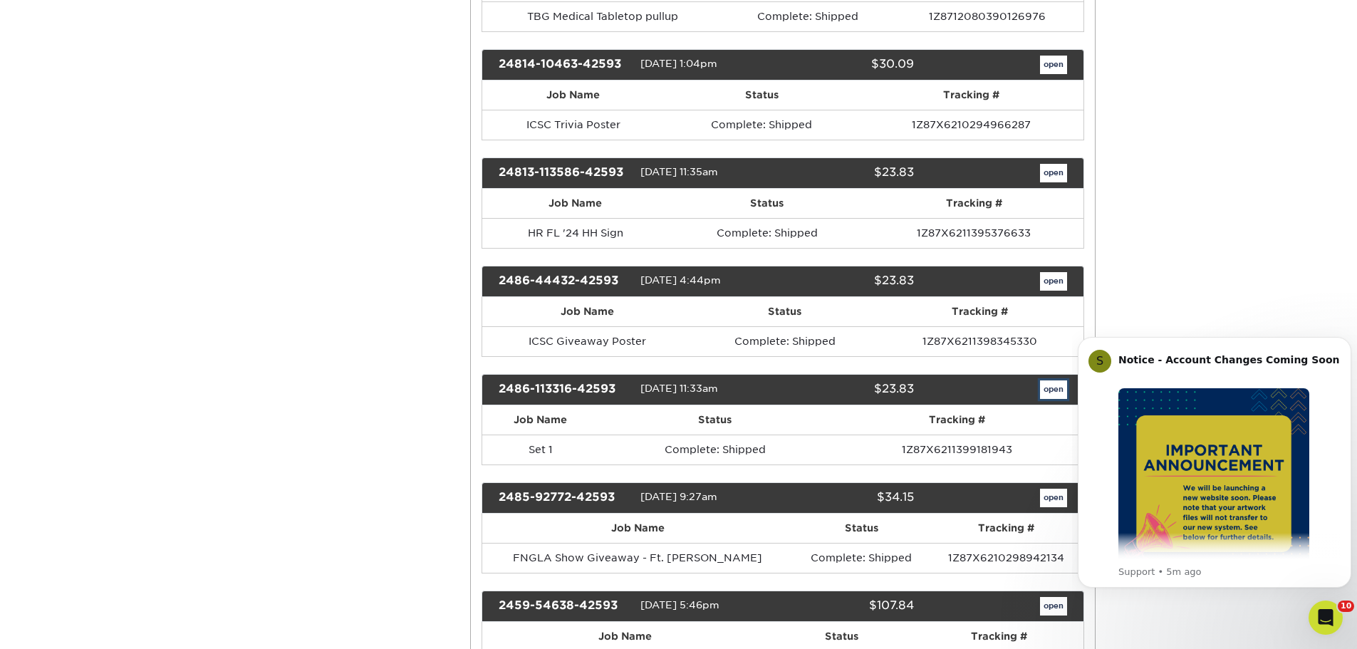
click at [1049, 394] on link "open" at bounding box center [1053, 389] width 27 height 19
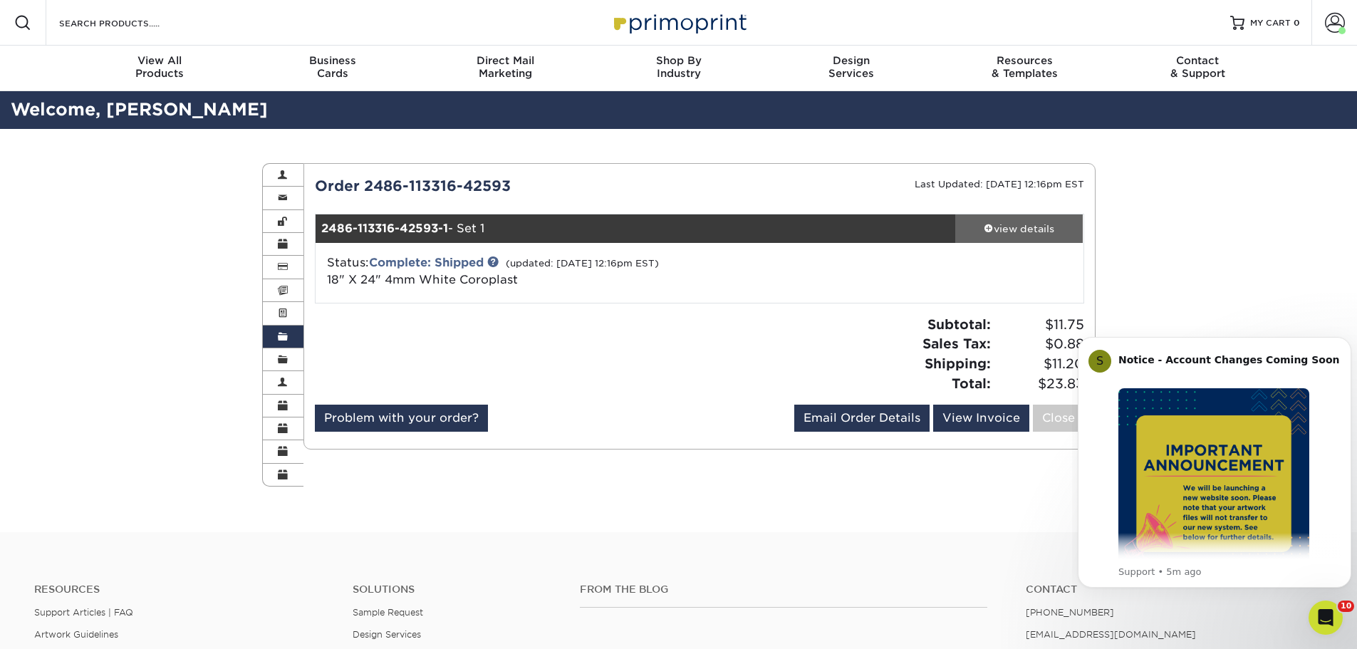
click at [1017, 224] on div "view details" at bounding box center [1019, 229] width 128 height 14
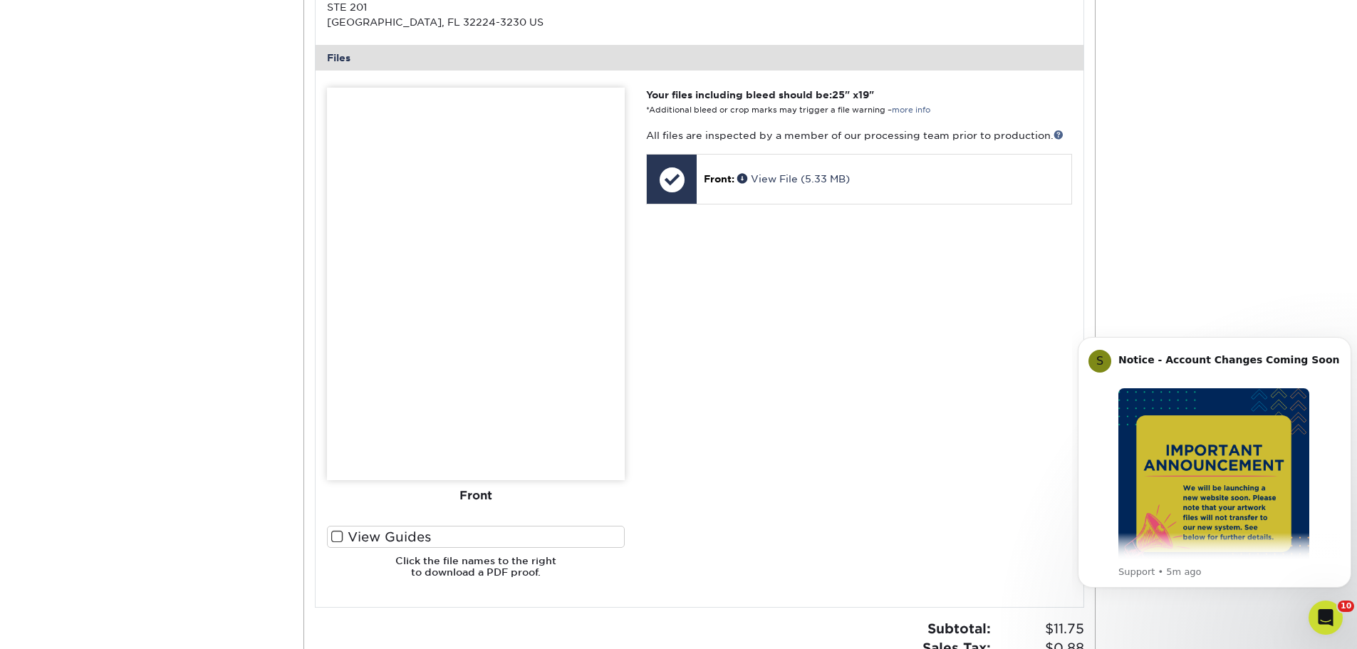
scroll to position [712, 0]
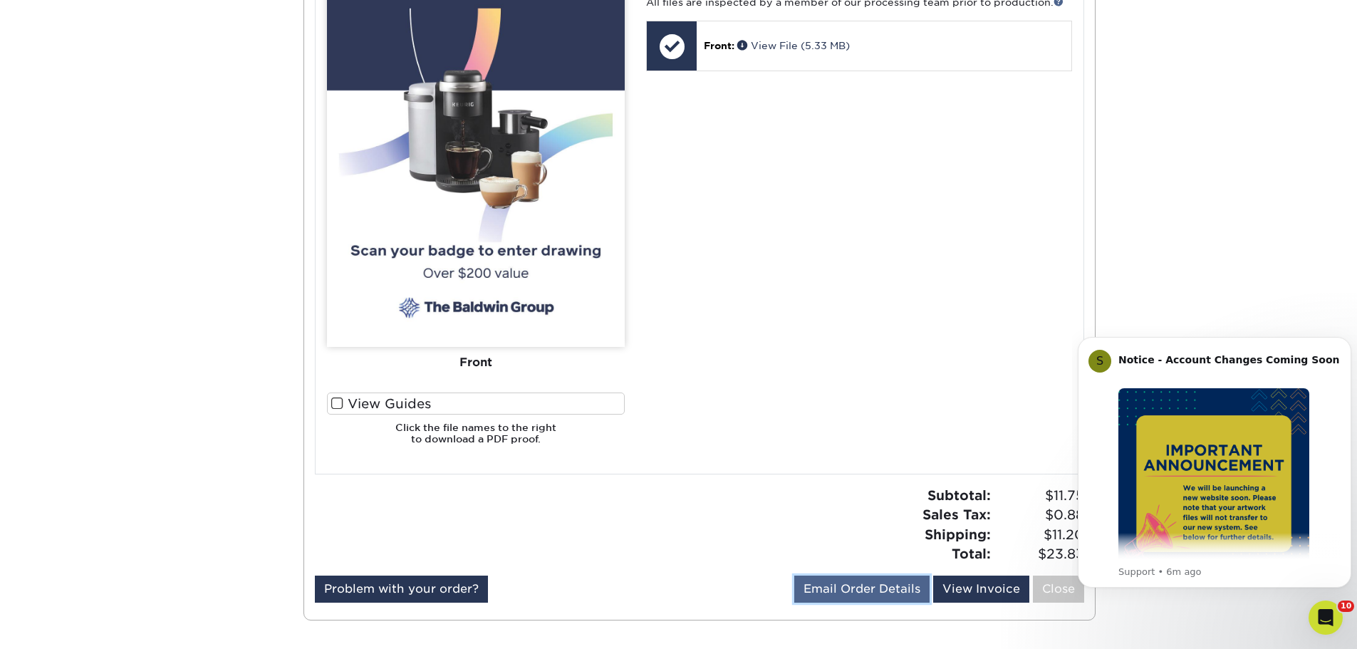
click at [839, 582] on link "Email Order Details" at bounding box center [861, 589] width 135 height 27
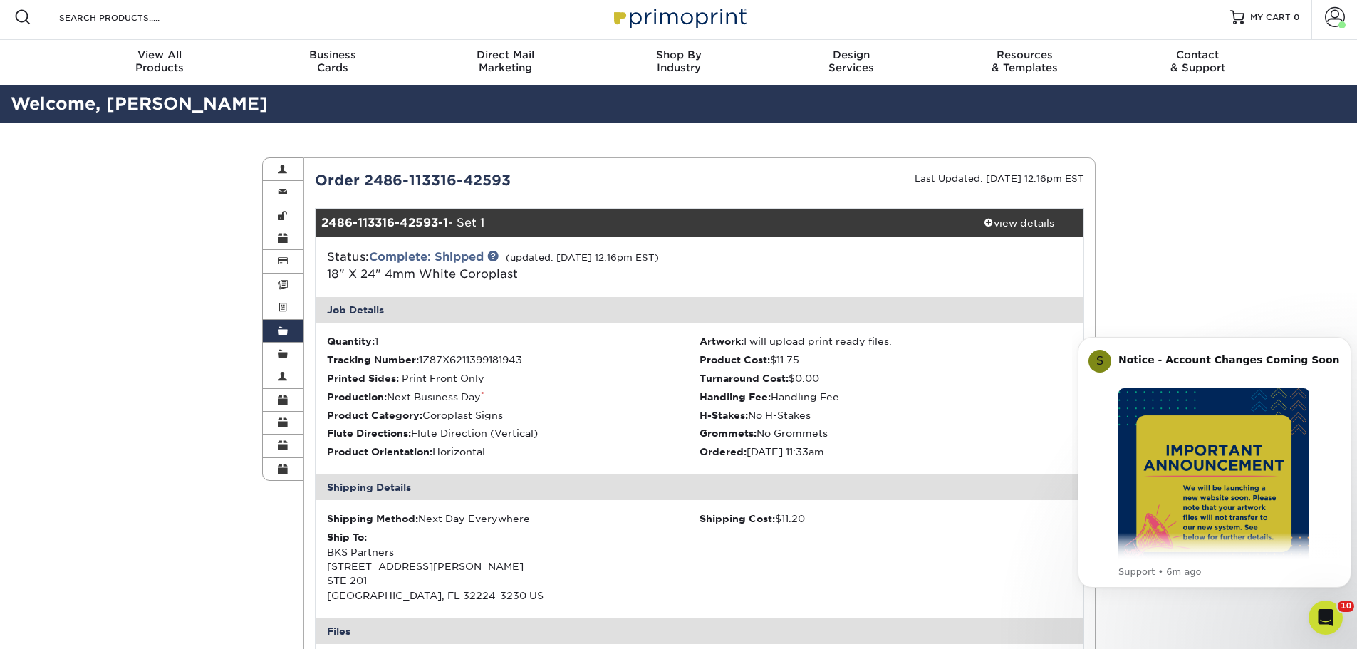
scroll to position [0, 0]
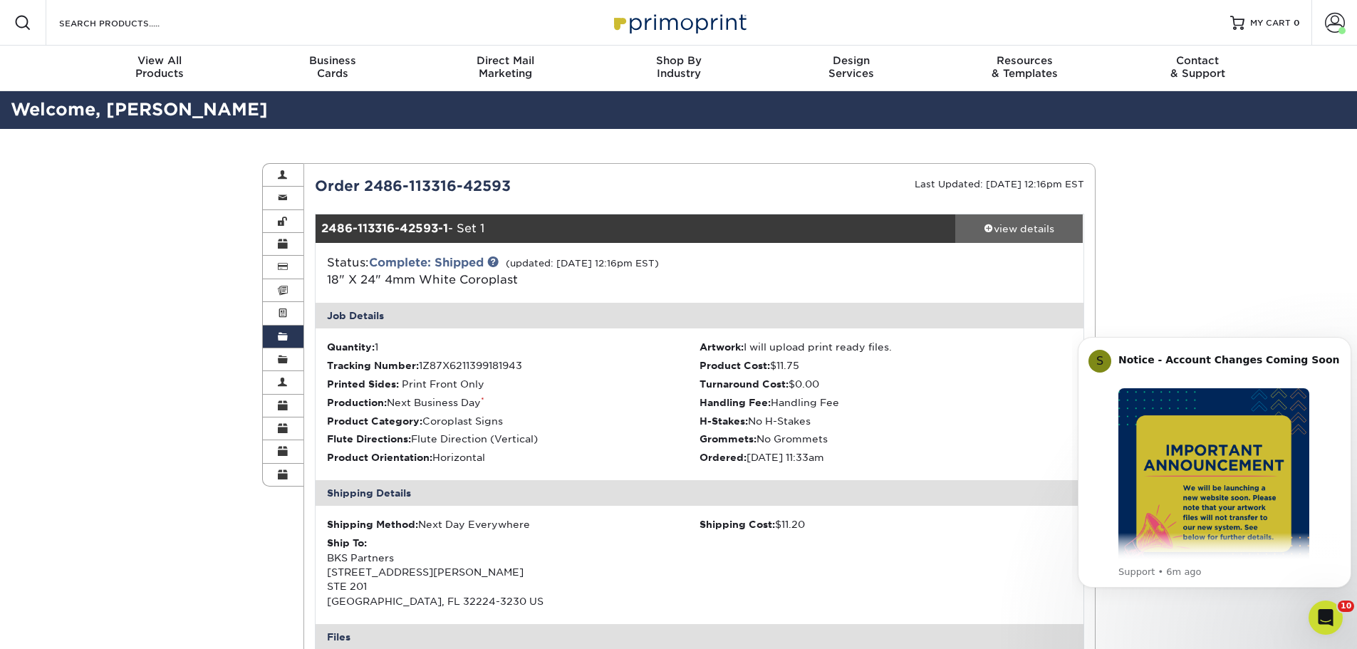
click at [1027, 227] on div "view details" at bounding box center [1019, 229] width 128 height 14
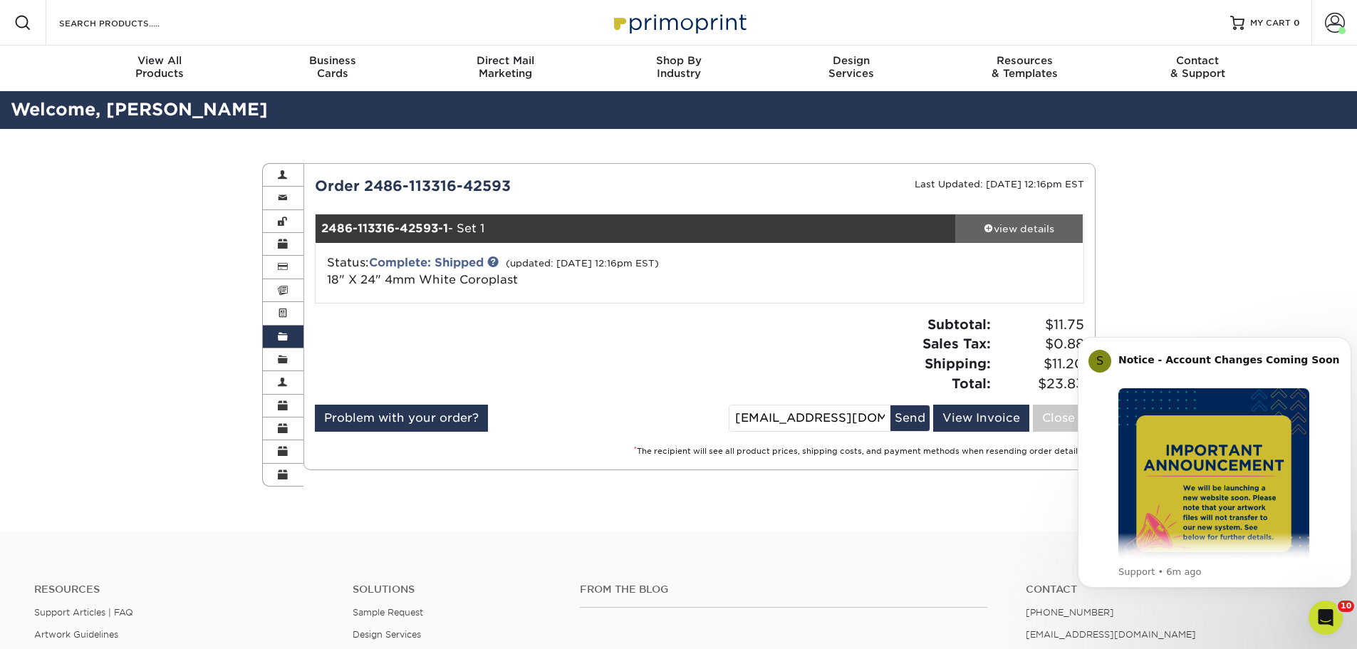
click at [1017, 229] on div "view details" at bounding box center [1019, 229] width 128 height 14
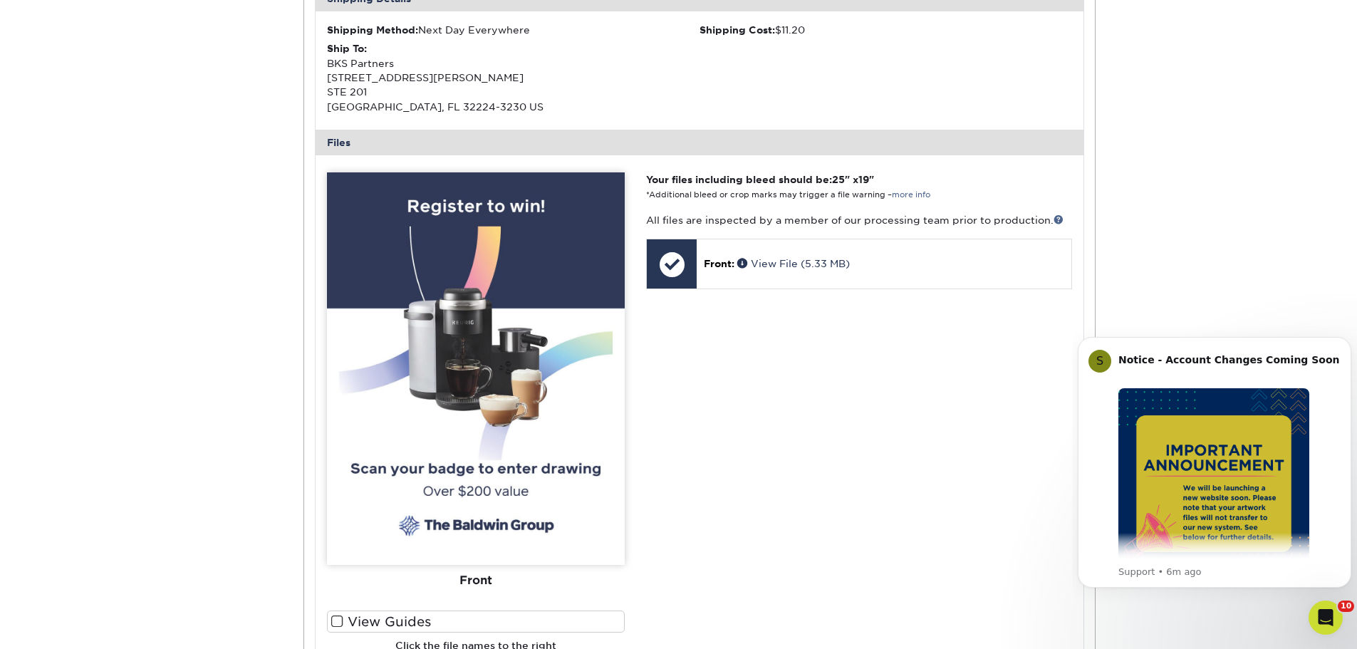
scroll to position [499, 0]
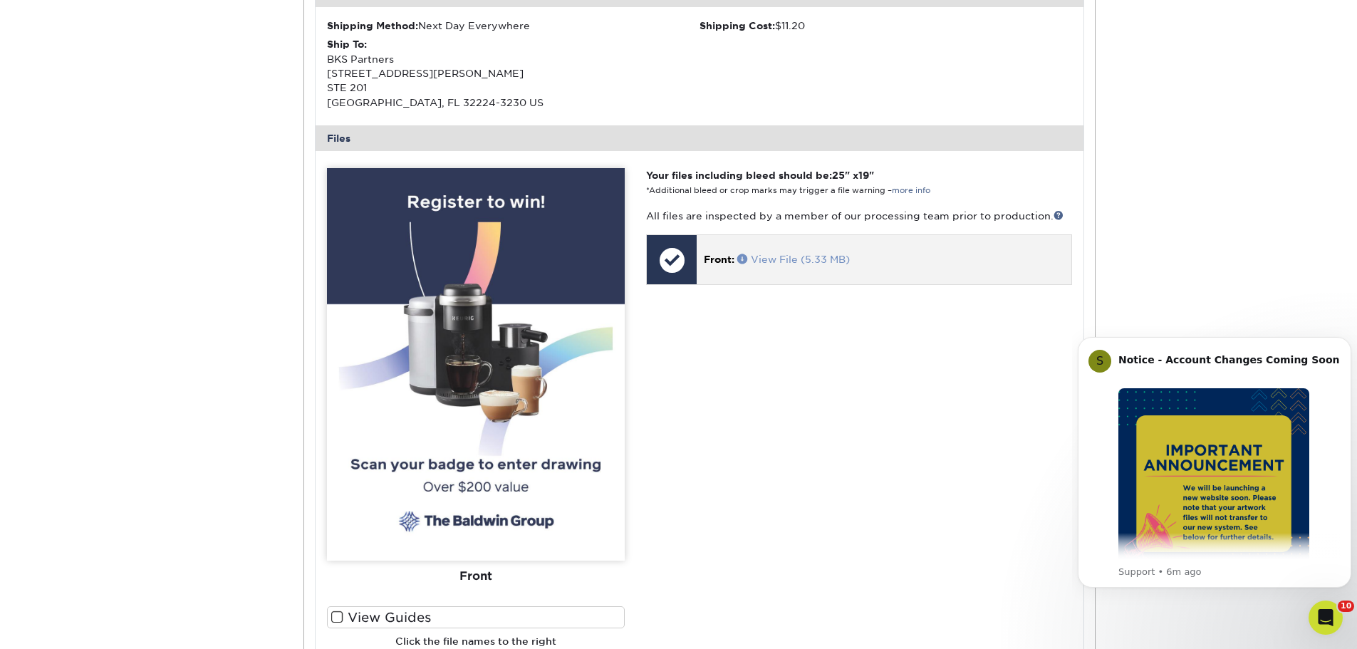
click at [772, 255] on link "View File (5.33 MB)" at bounding box center [793, 259] width 113 height 11
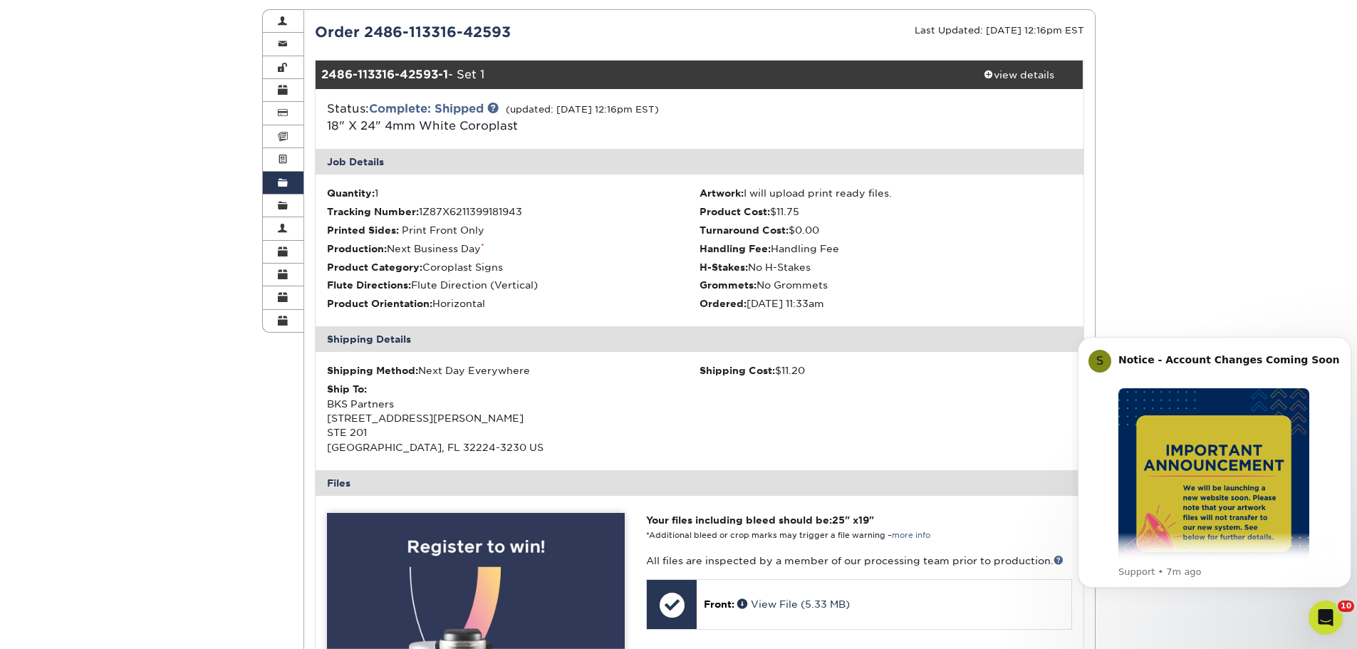
scroll to position [142, 0]
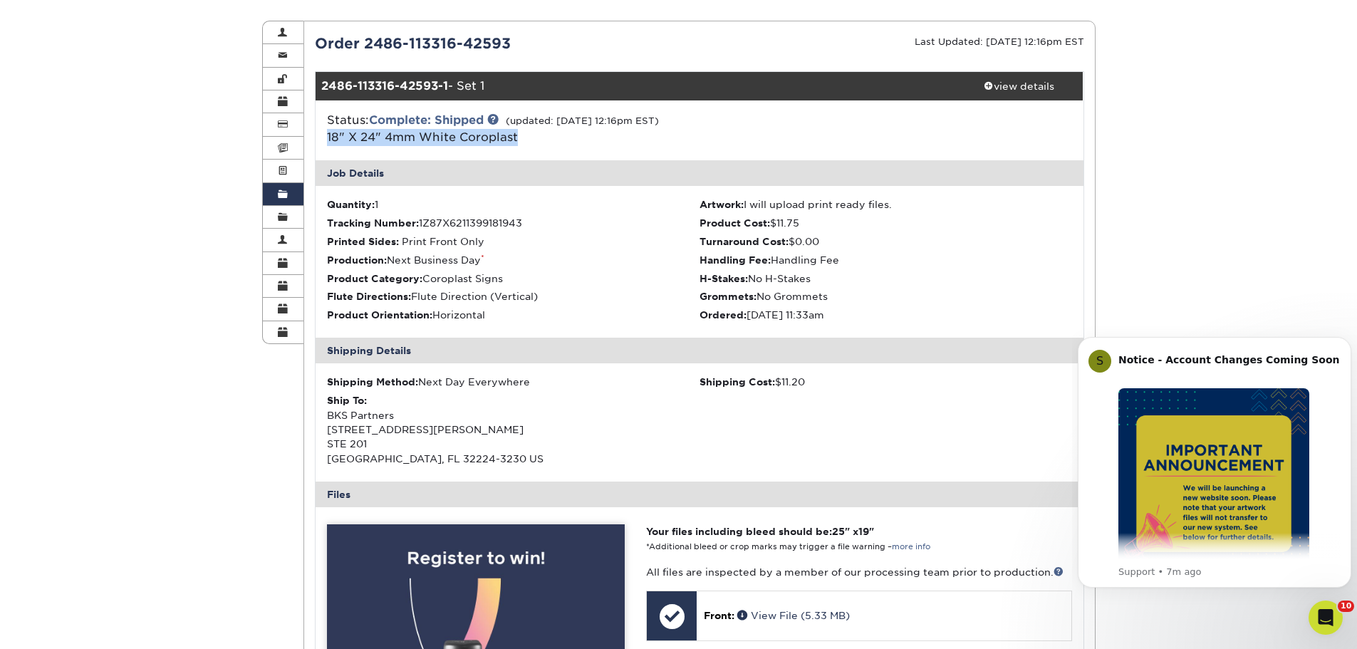
drag, startPoint x: 602, startPoint y: 137, endPoint x: 326, endPoint y: 139, distance: 276.4
click at [326, 139] on div "Status: Complete: Shipped (updated: [DATE] 12:16pm EST) 18" X 24" 4mm White Cor…" at bounding box center [571, 129] width 511 height 34
copy link "18" X 24" 4mm White Coroplast"
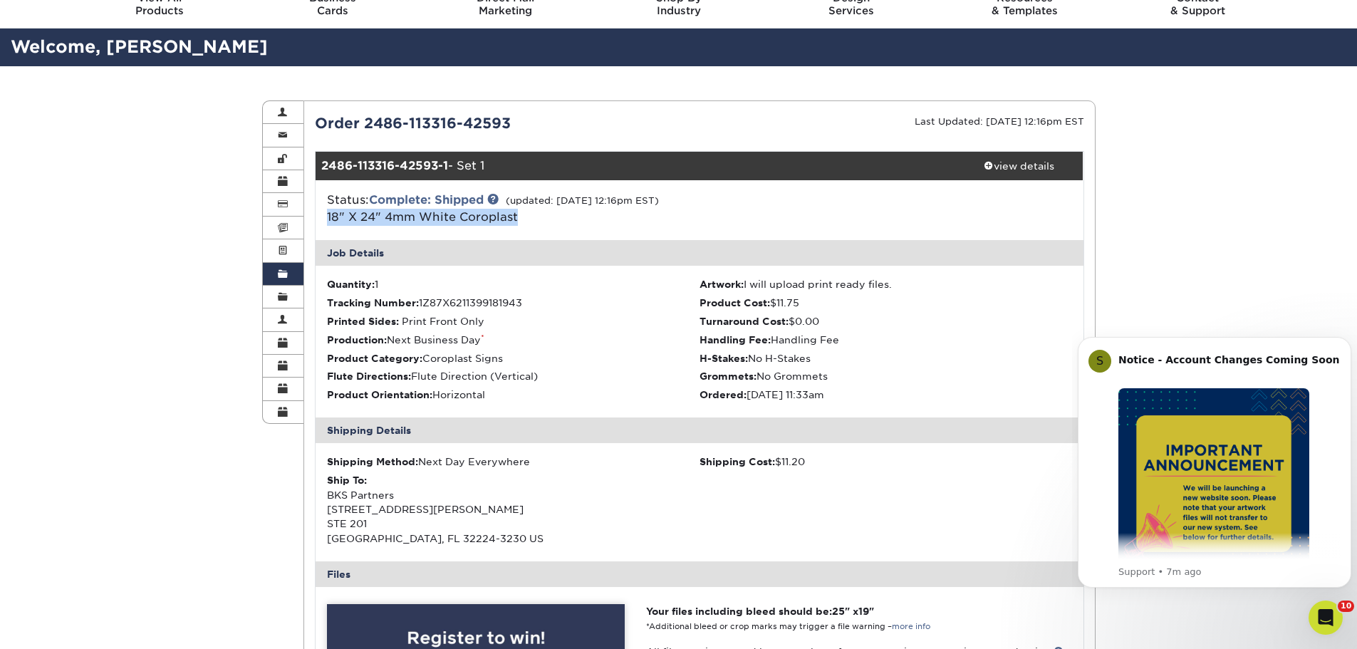
scroll to position [0, 0]
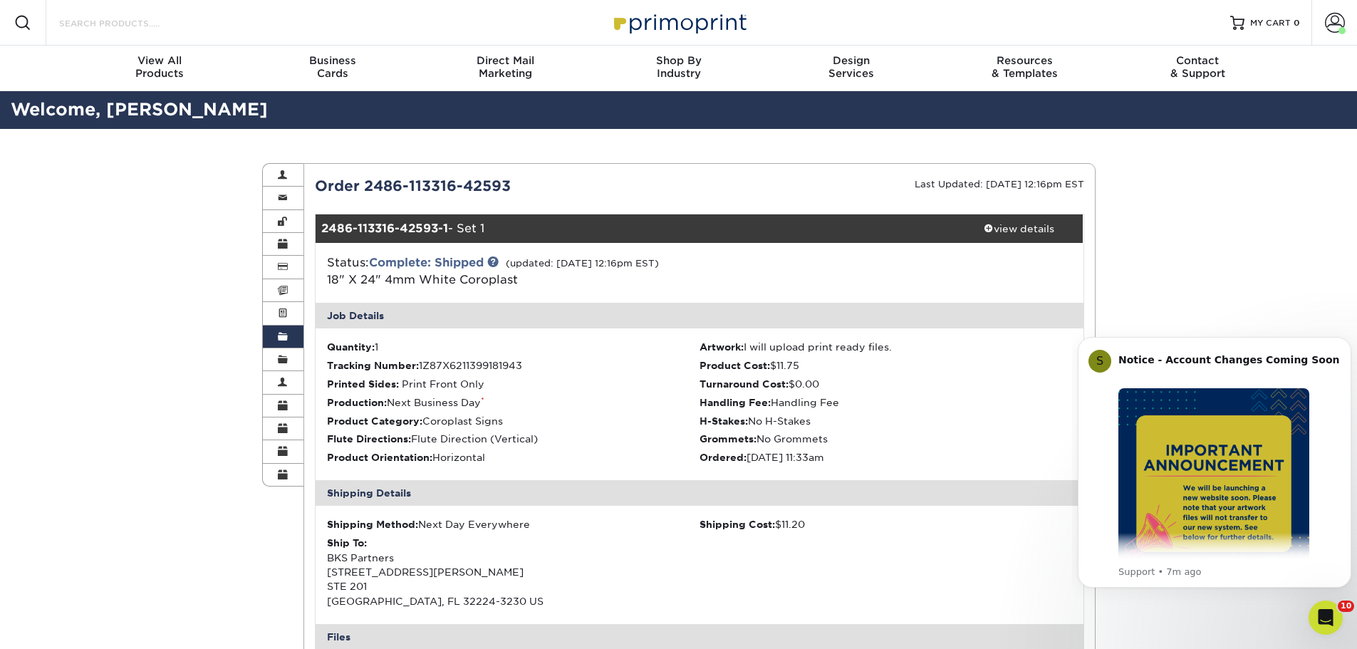
click at [143, 22] on input "Search Products" at bounding box center [127, 22] width 139 height 17
paste input "18" X 24" 4mm White Coroplast"
type input "18" X 24" 4mm White Coroplast"
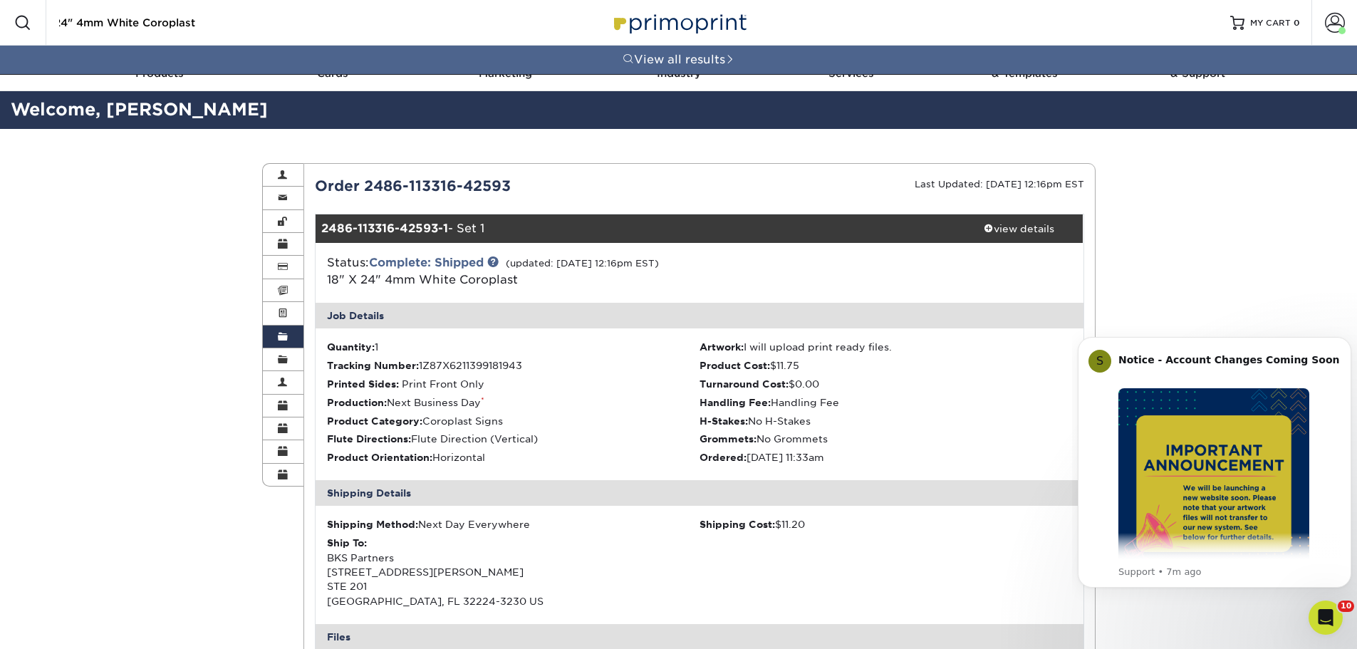
click at [59, 22] on input "18" X 24" 4mm White Coroplast" at bounding box center [127, 22] width 139 height 17
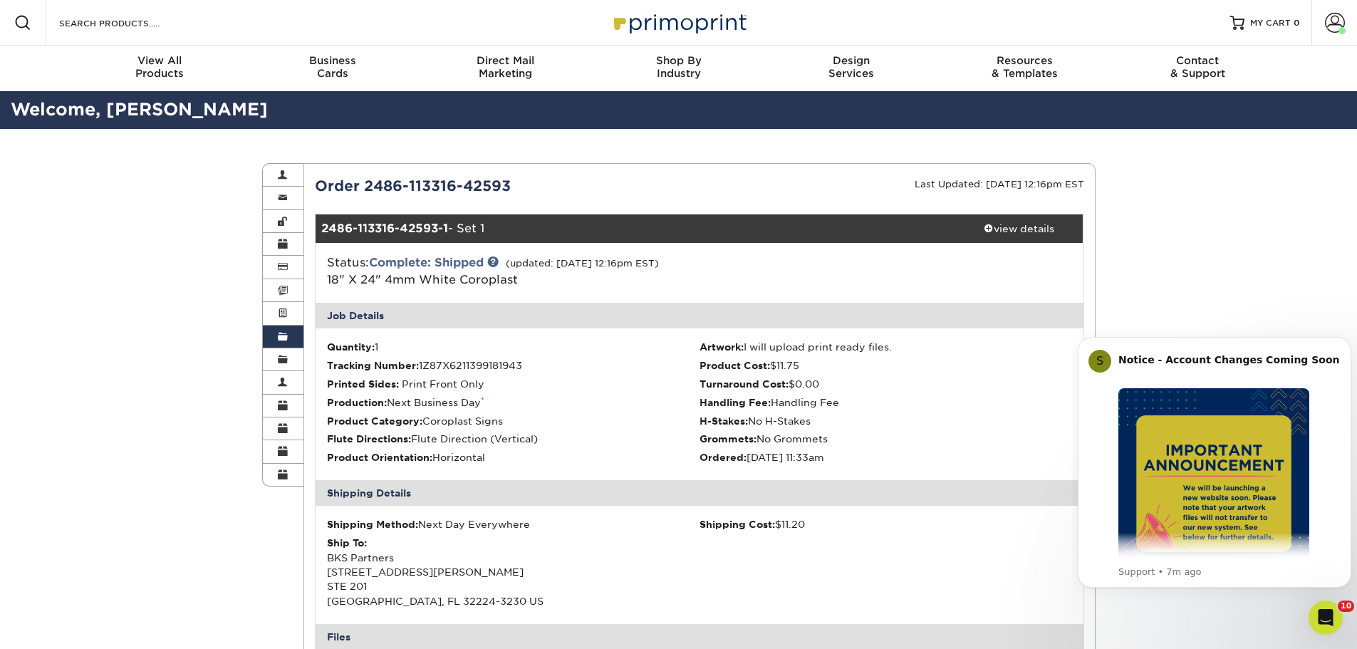
scroll to position [0, 0]
click at [489, 281] on link "18" X 24" 4mm White Coroplast" at bounding box center [422, 280] width 191 height 14
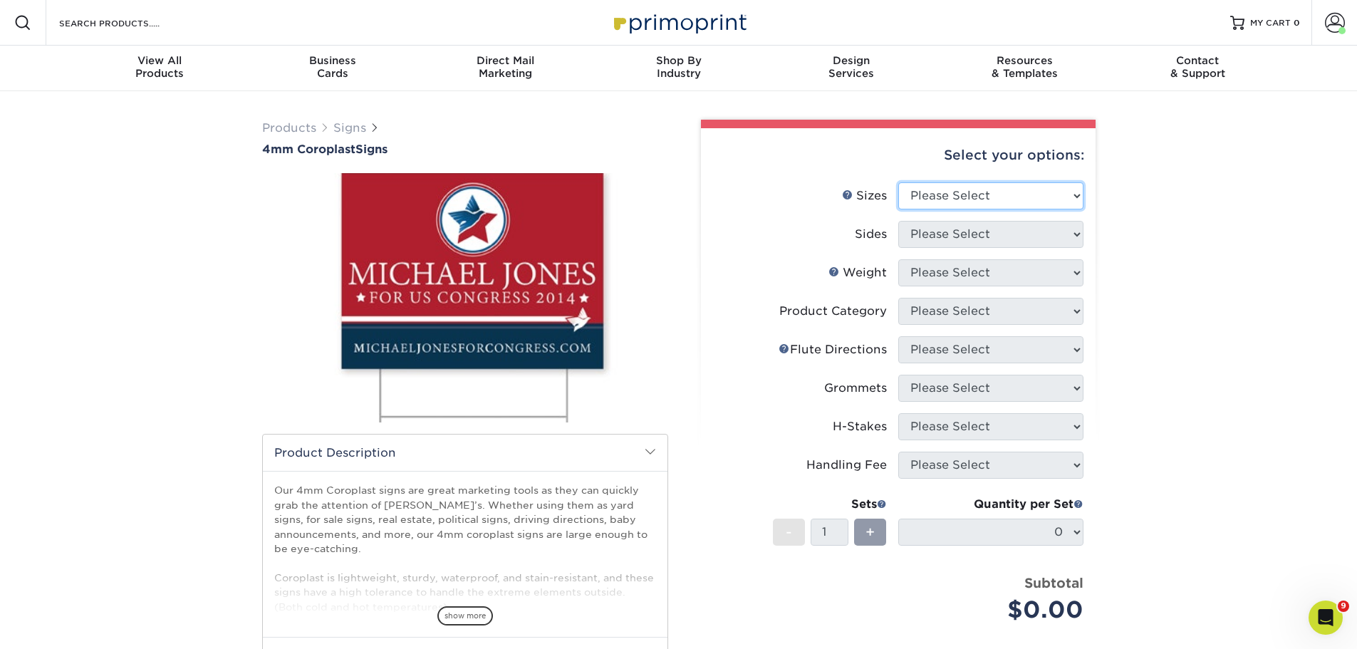
click at [938, 195] on select "Please Select 12" x 18" 18" x 24" 24" x 24" 24" x 36"" at bounding box center [990, 195] width 185 height 27
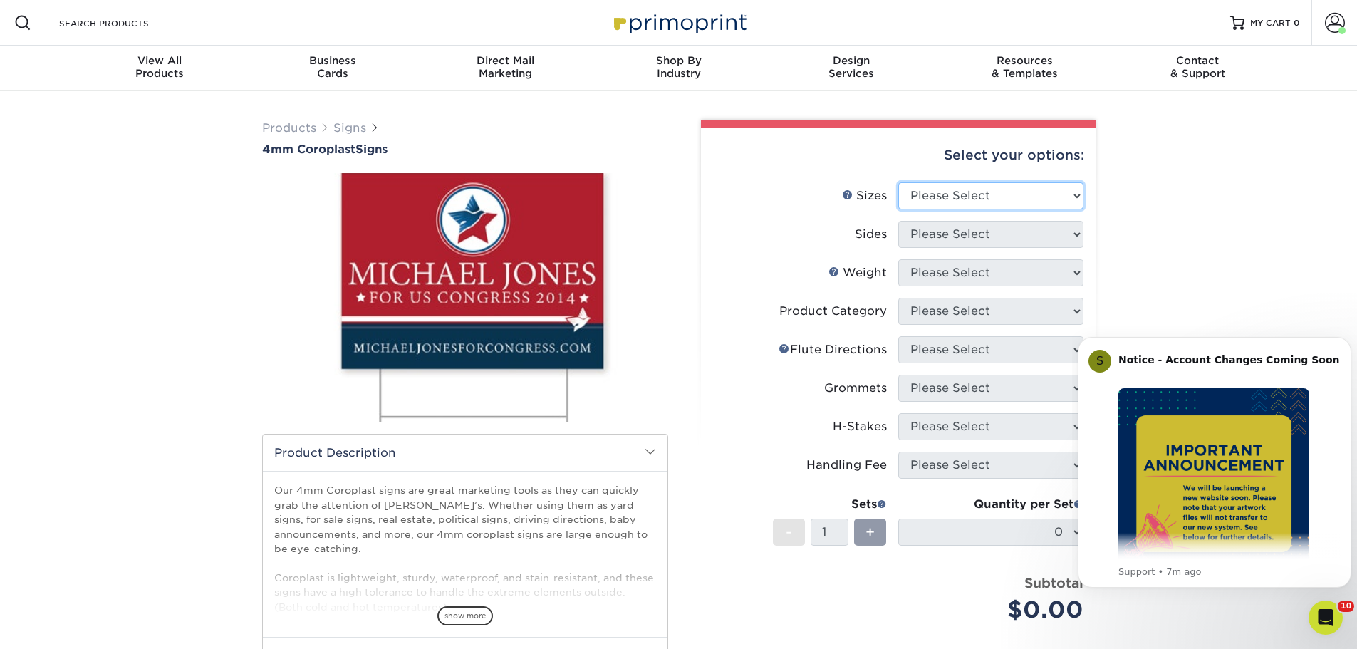
select select "18.00x24.00"
click at [898, 182] on select "Please Select 12" x 18" 18" x 24" 24" x 24" 24" x 36"" at bounding box center [990, 195] width 185 height 27
click at [934, 241] on select "Please Select Print Both Sides Print Front Only" at bounding box center [990, 234] width 185 height 27
select select "32d3c223-f82c-492b-b915-ba065a00862f"
click at [898, 221] on select "Please Select Print Both Sides Print Front Only" at bounding box center [990, 234] width 185 height 27
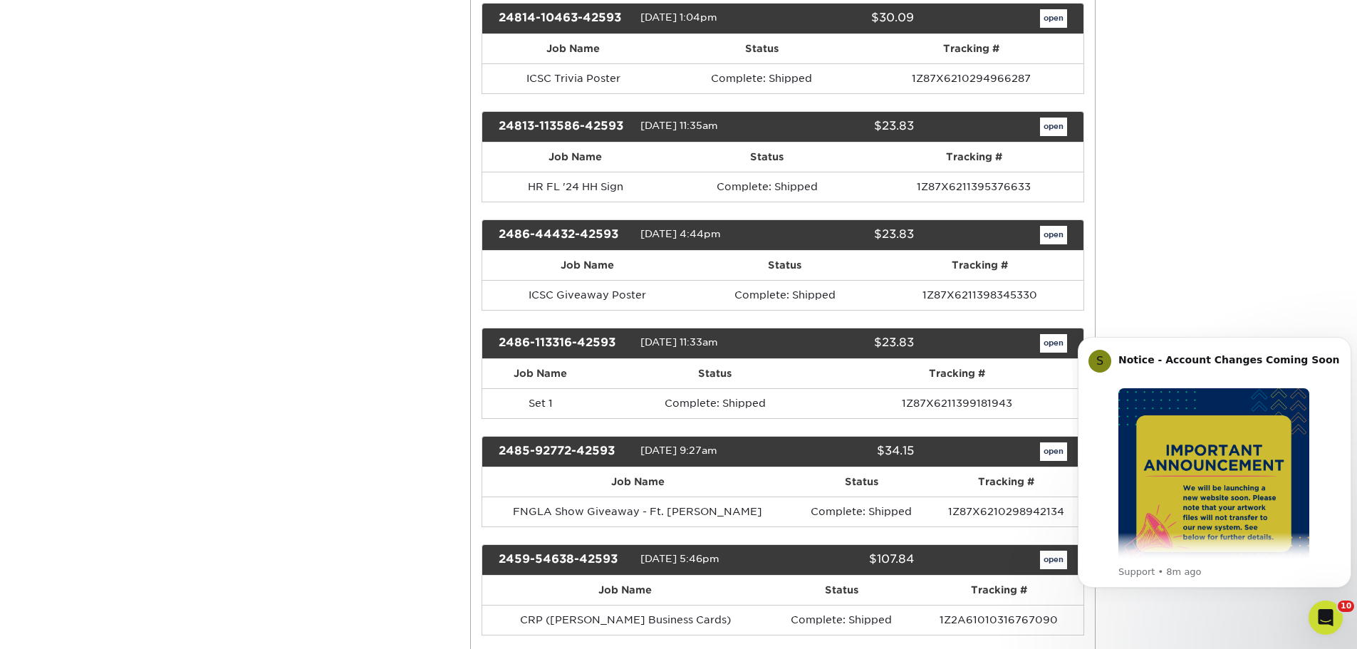
scroll to position [1852, 0]
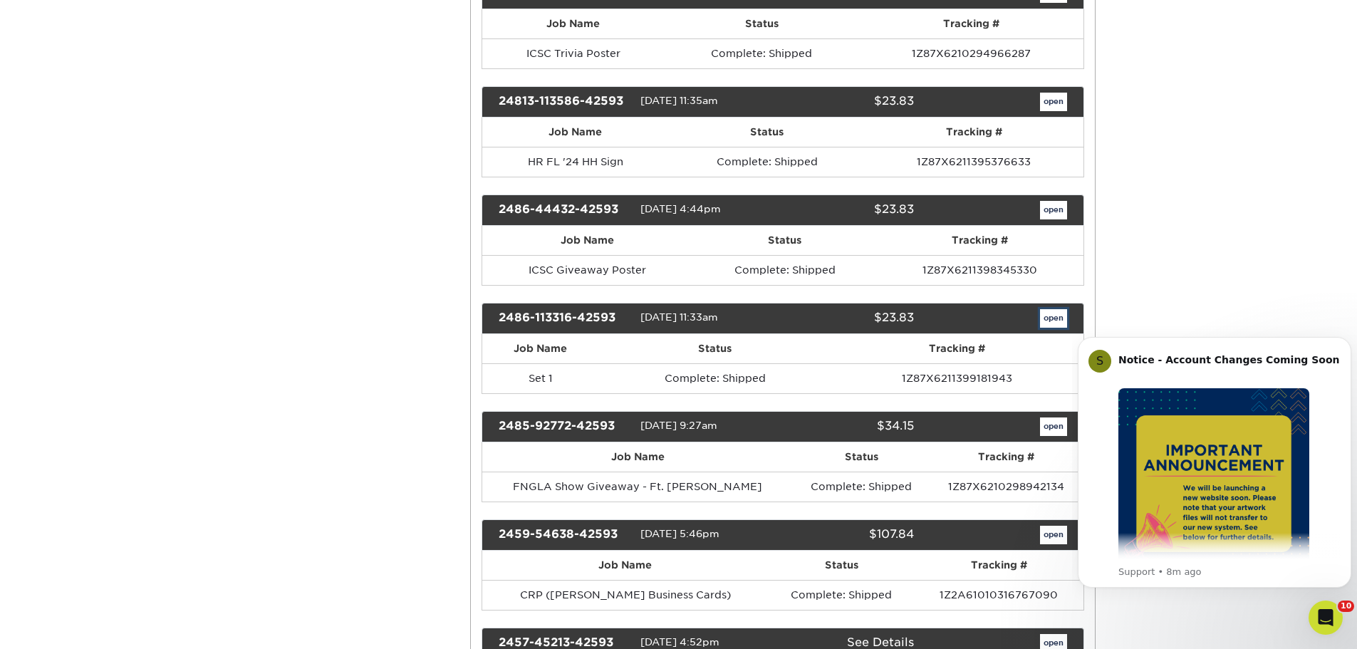
click at [1051, 319] on link "open" at bounding box center [1053, 318] width 27 height 19
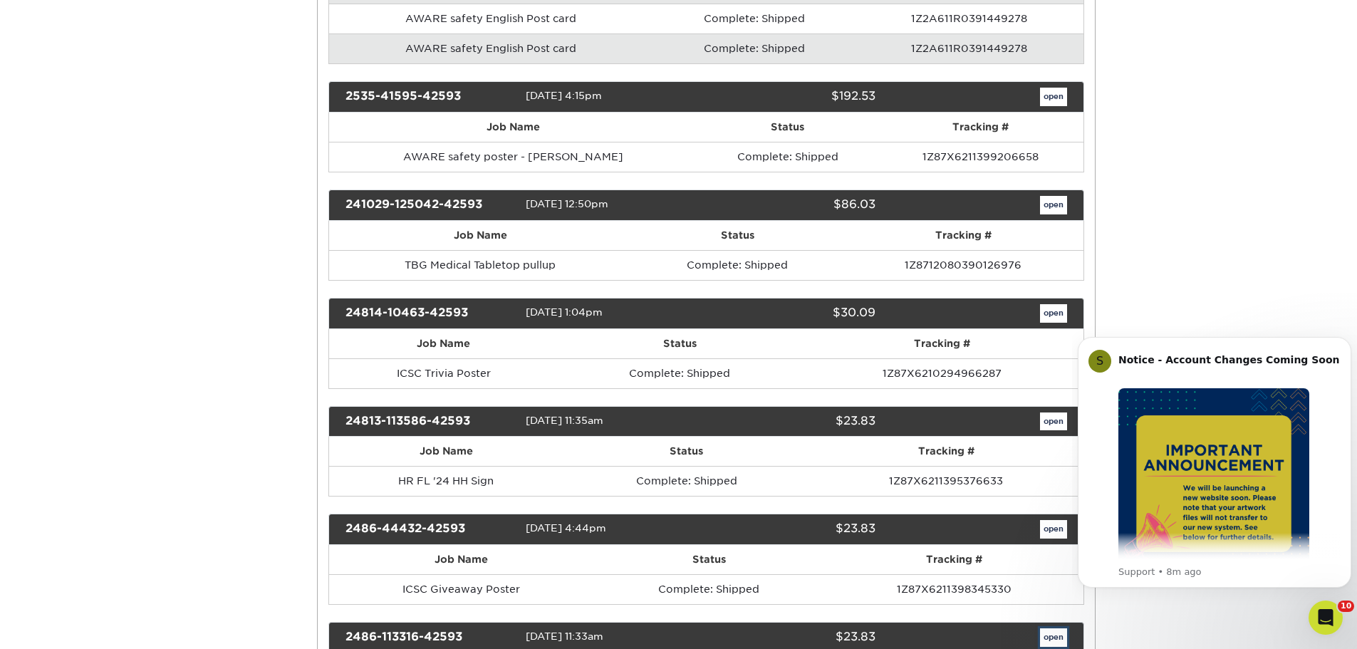
scroll to position [0, 0]
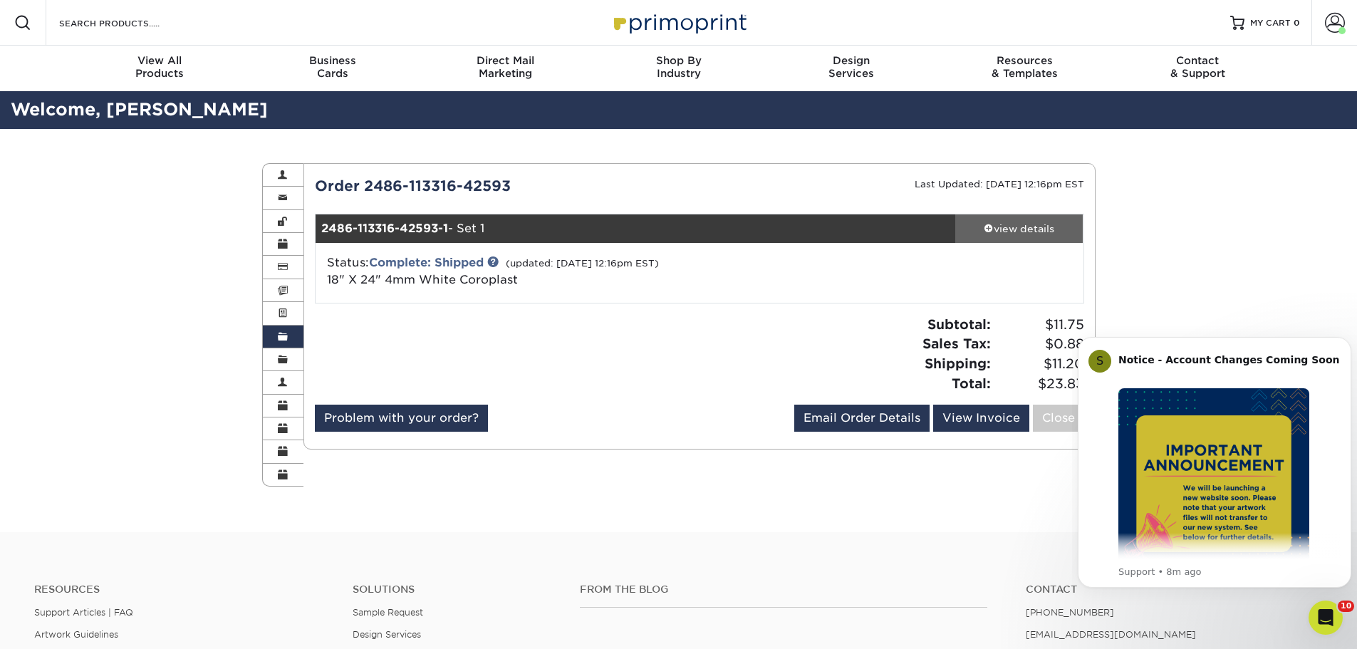
click at [1001, 229] on div "view details" at bounding box center [1019, 229] width 128 height 14
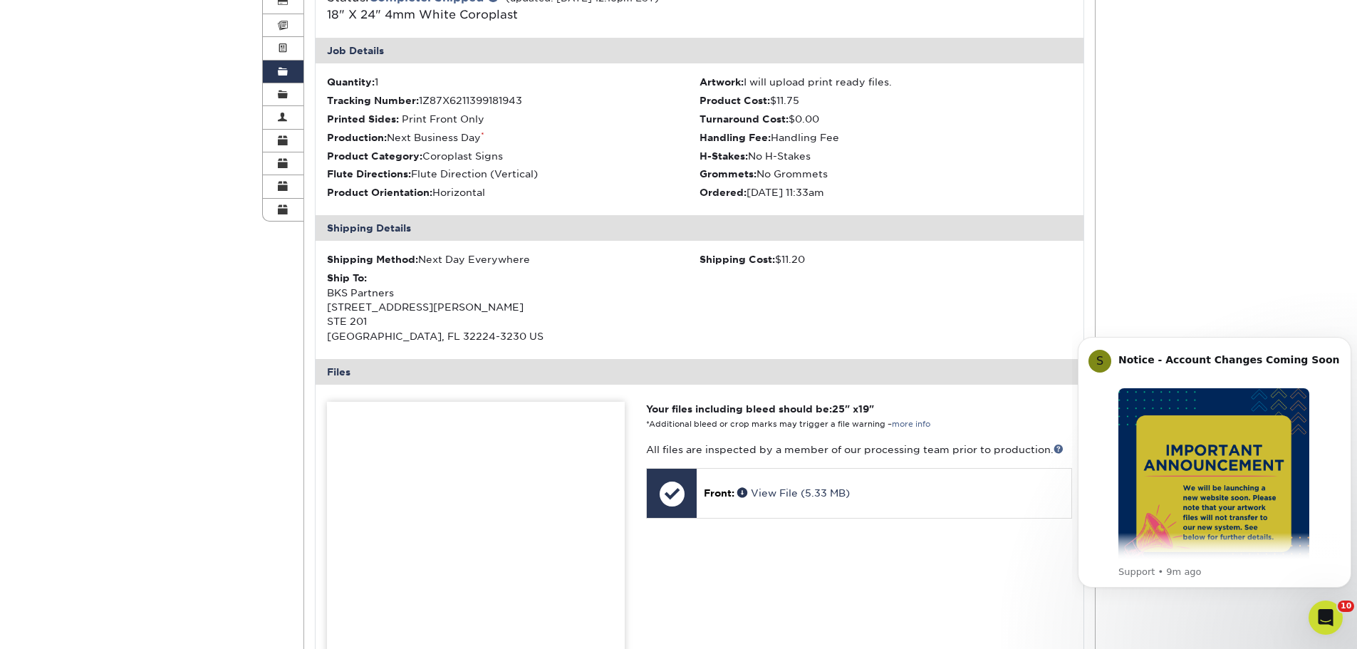
scroll to position [71, 0]
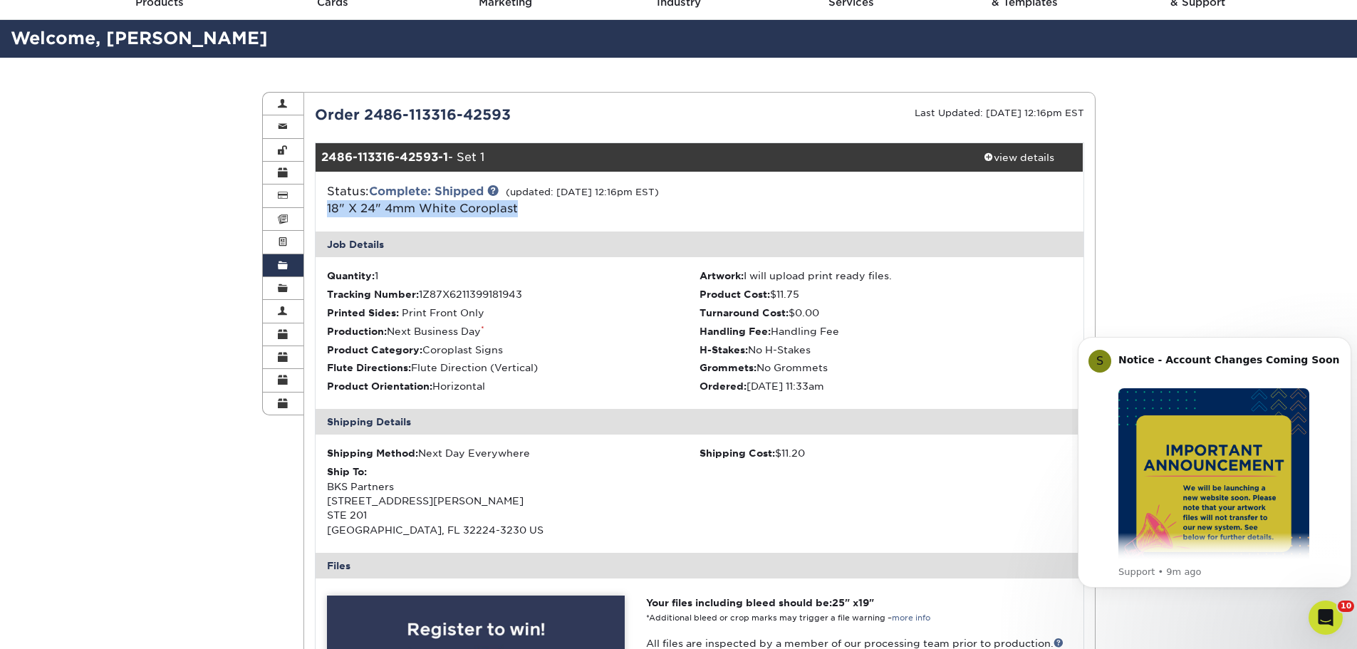
drag, startPoint x: 324, startPoint y: 206, endPoint x: 527, endPoint y: 221, distance: 203.6
click at [527, 221] on div "Status: Complete: Shipped (updated: [DATE] 12:16pm EST) 18" X 24" 4mm White Cor…" at bounding box center [699, 202] width 789 height 60
copy link "18" X 24" 4mm White Coroplast"
drag, startPoint x: 317, startPoint y: 113, endPoint x: 542, endPoint y: 116, distance: 225.2
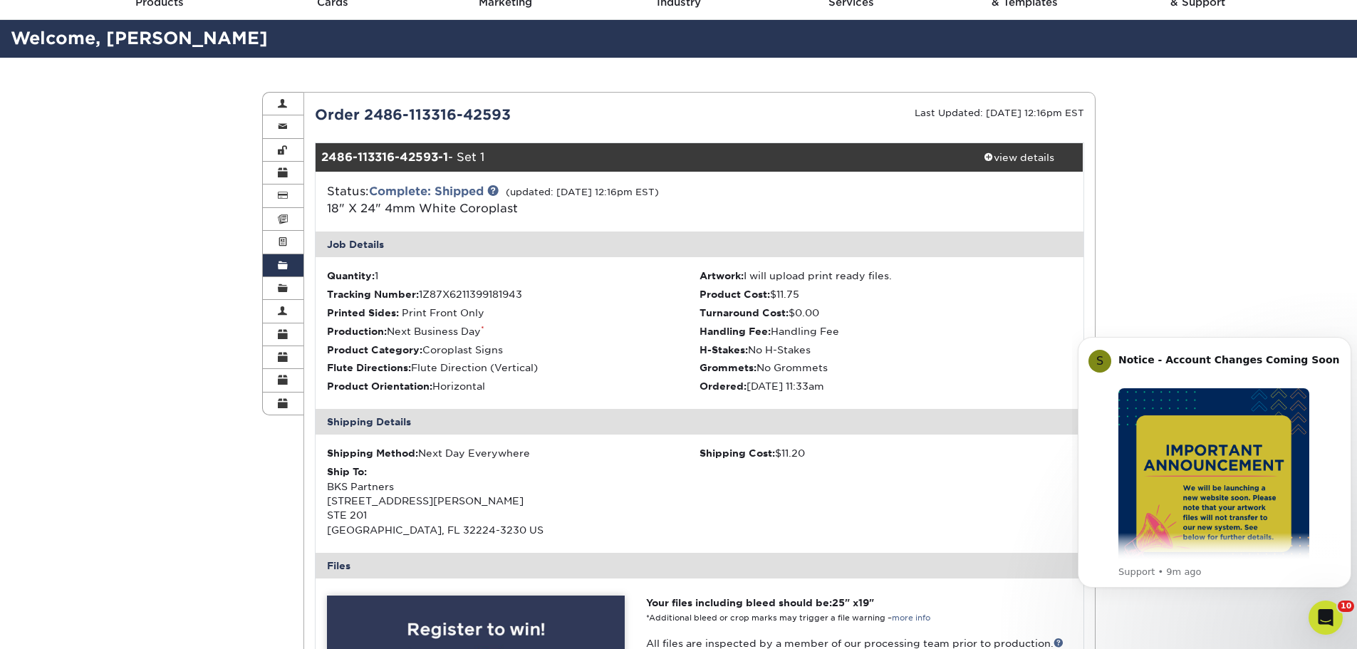
click at [542, 116] on div "Order 2486-113316-42593" at bounding box center [501, 114] width 395 height 21
copy div "Order 2486-113316-42593"
drag, startPoint x: 322, startPoint y: 204, endPoint x: 517, endPoint y: 213, distance: 195.4
click at [527, 214] on div "Status: Complete: Shipped (updated: [DATE] 12:16pm EST) 18" X 24" 4mm White Cor…" at bounding box center [571, 200] width 511 height 34
copy link "18" X 24" 4mm White Coroplast"
